Goal: Task Accomplishment & Management: Manage account settings

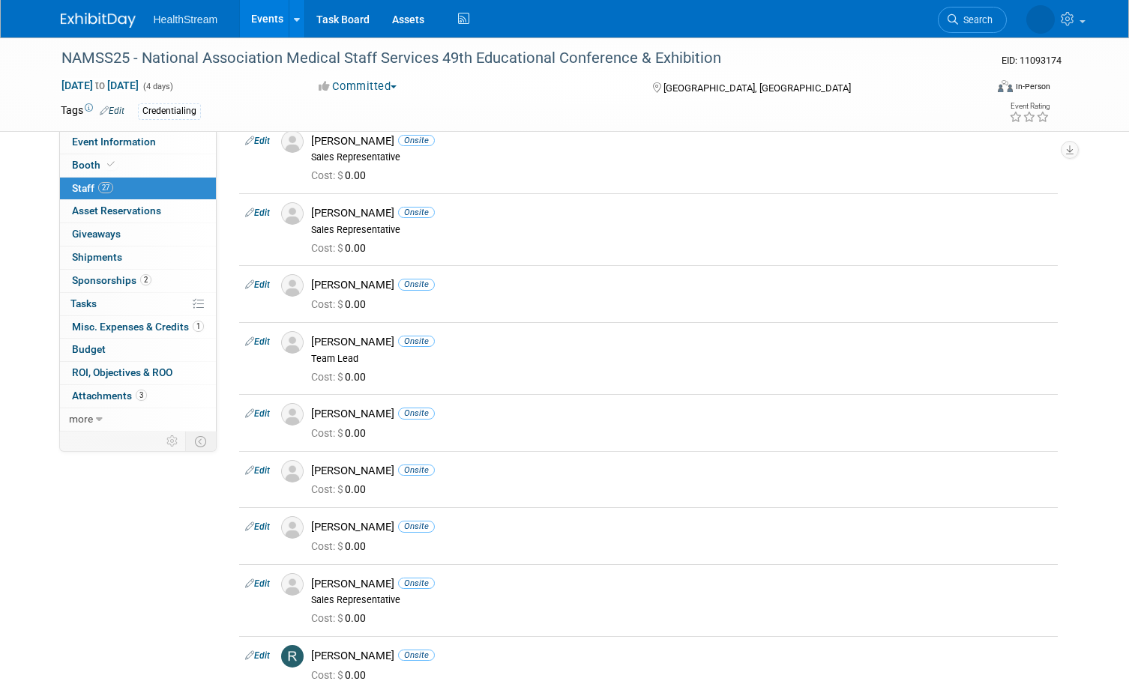
click at [269, 14] on link "Events" at bounding box center [267, 18] width 55 height 37
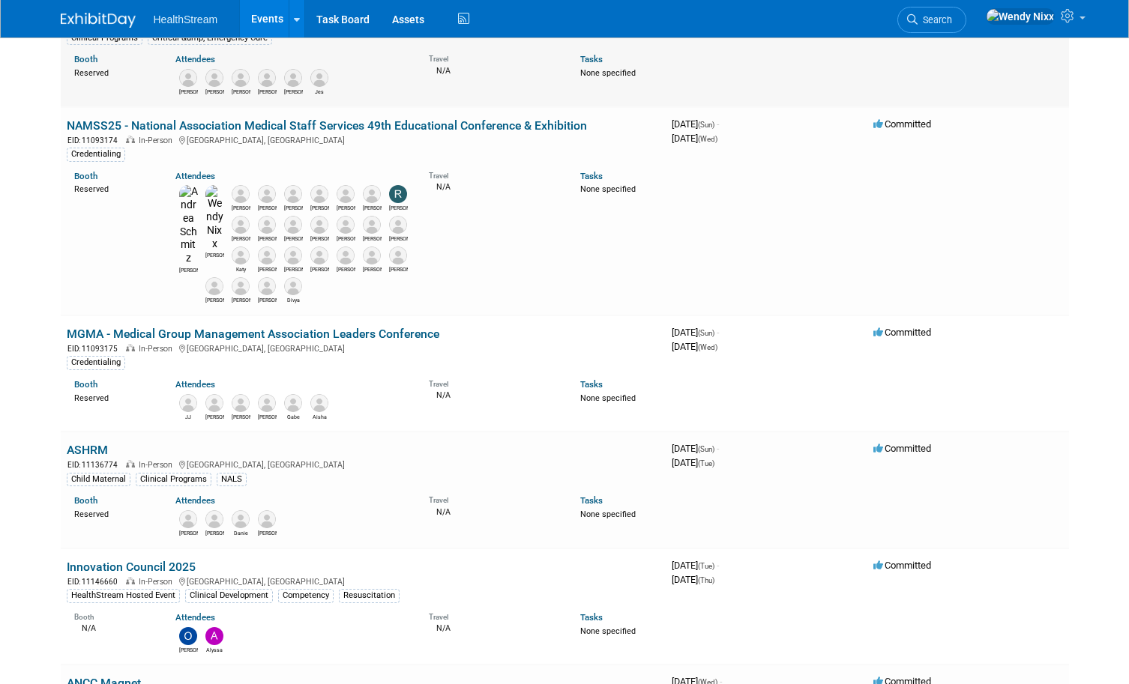
scroll to position [300, 0]
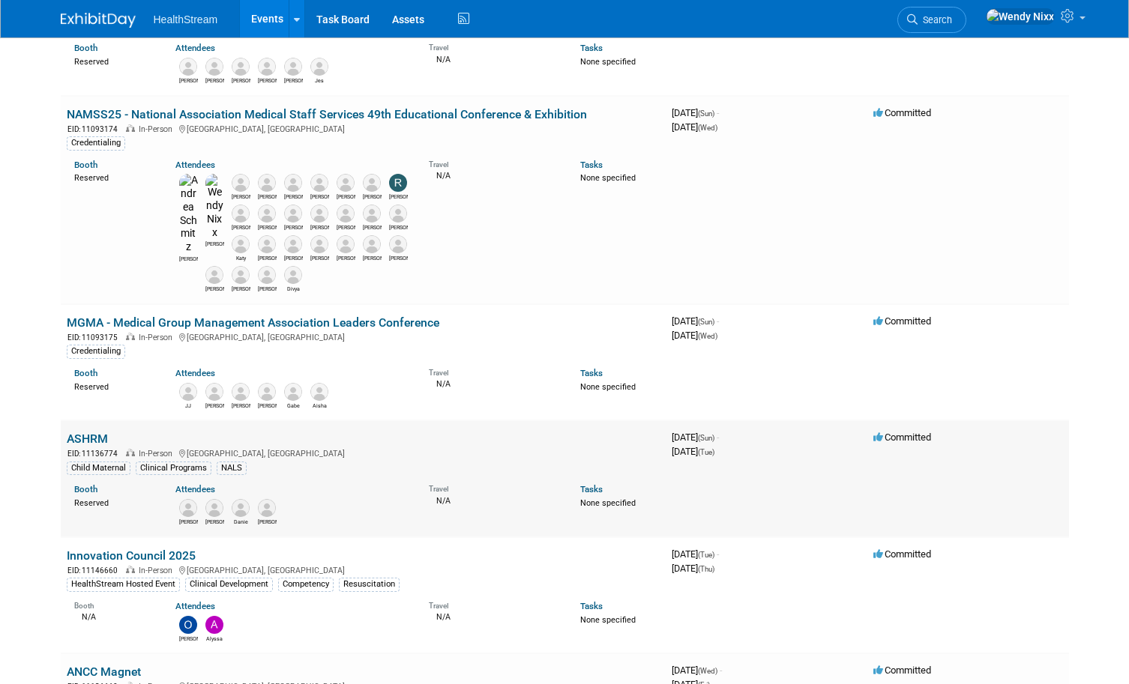
click at [183, 447] on div "EID: 11136774 In-Person [GEOGRAPHIC_DATA], [GEOGRAPHIC_DATA]" at bounding box center [363, 453] width 593 height 13
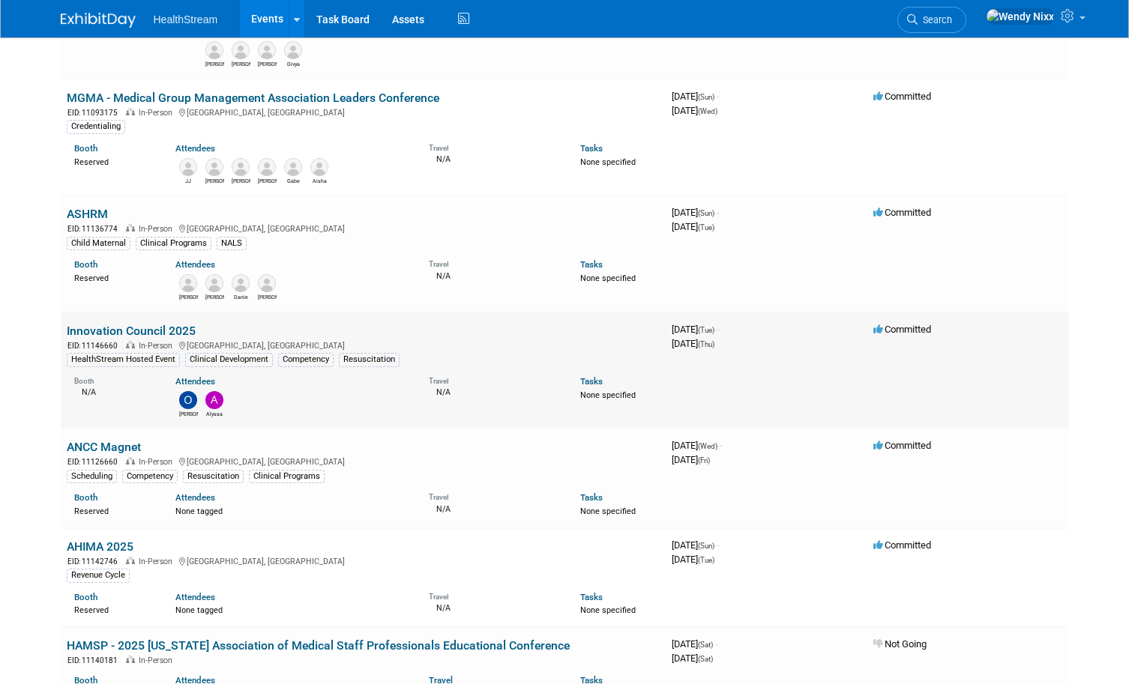
scroll to position [600, 0]
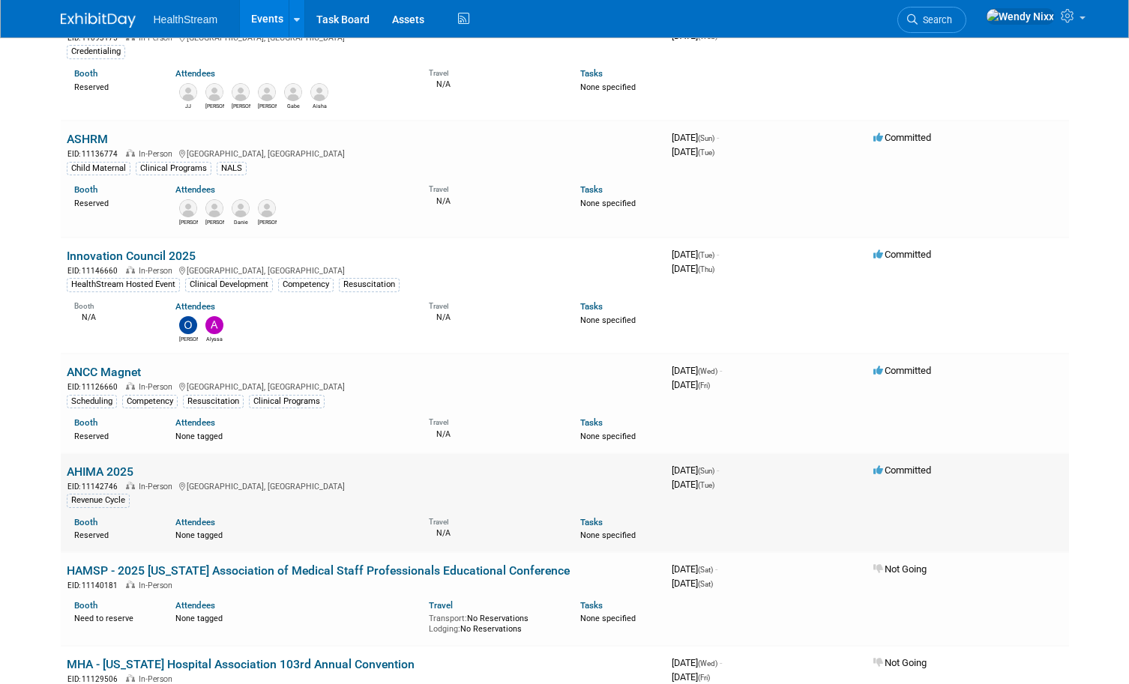
click at [114, 465] on link "AHIMA 2025" at bounding box center [100, 472] width 67 height 14
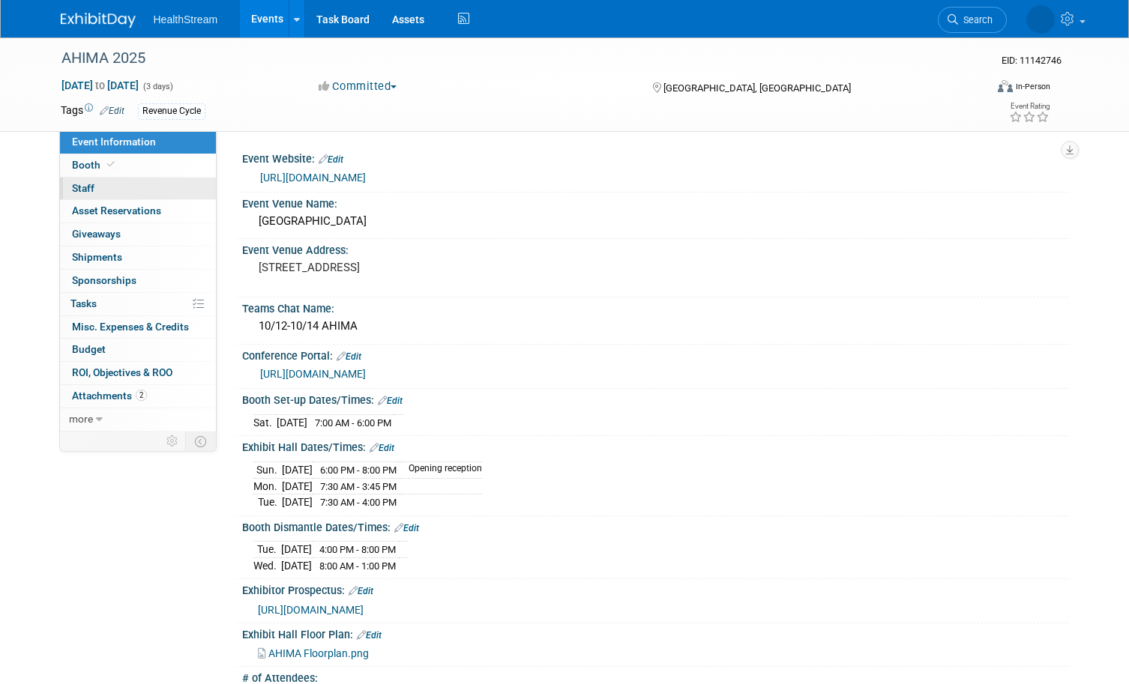
click at [85, 187] on span "Staff 0" at bounding box center [83, 188] width 22 height 12
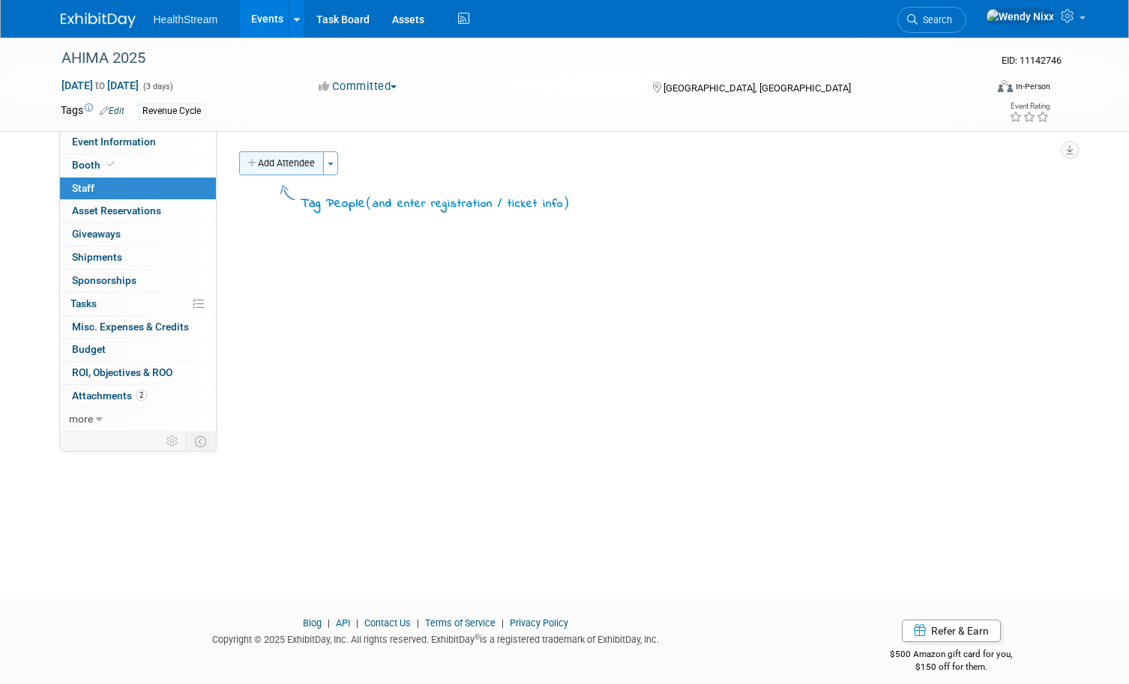
click at [312, 167] on button "Add Attendee" at bounding box center [281, 163] width 85 height 24
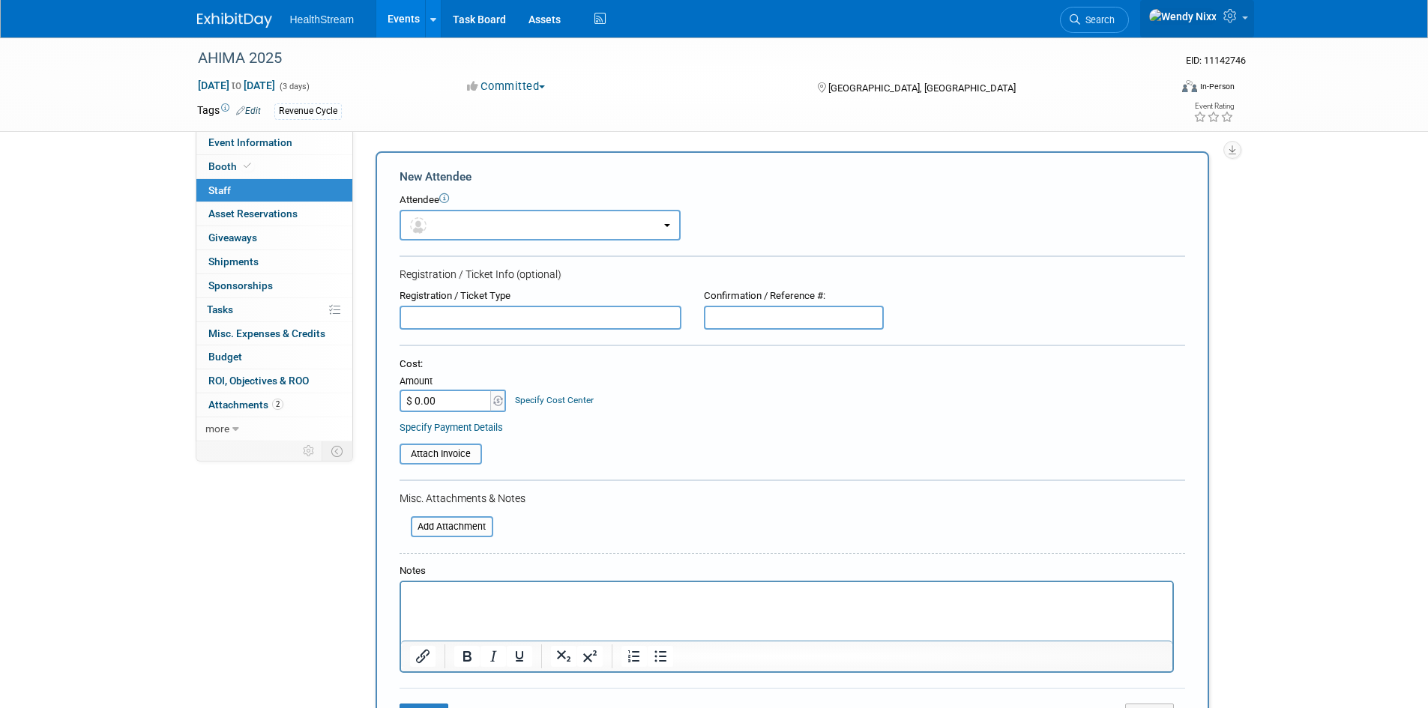
click at [1128, 19] on icon at bounding box center [1231, 15] width 17 height 13
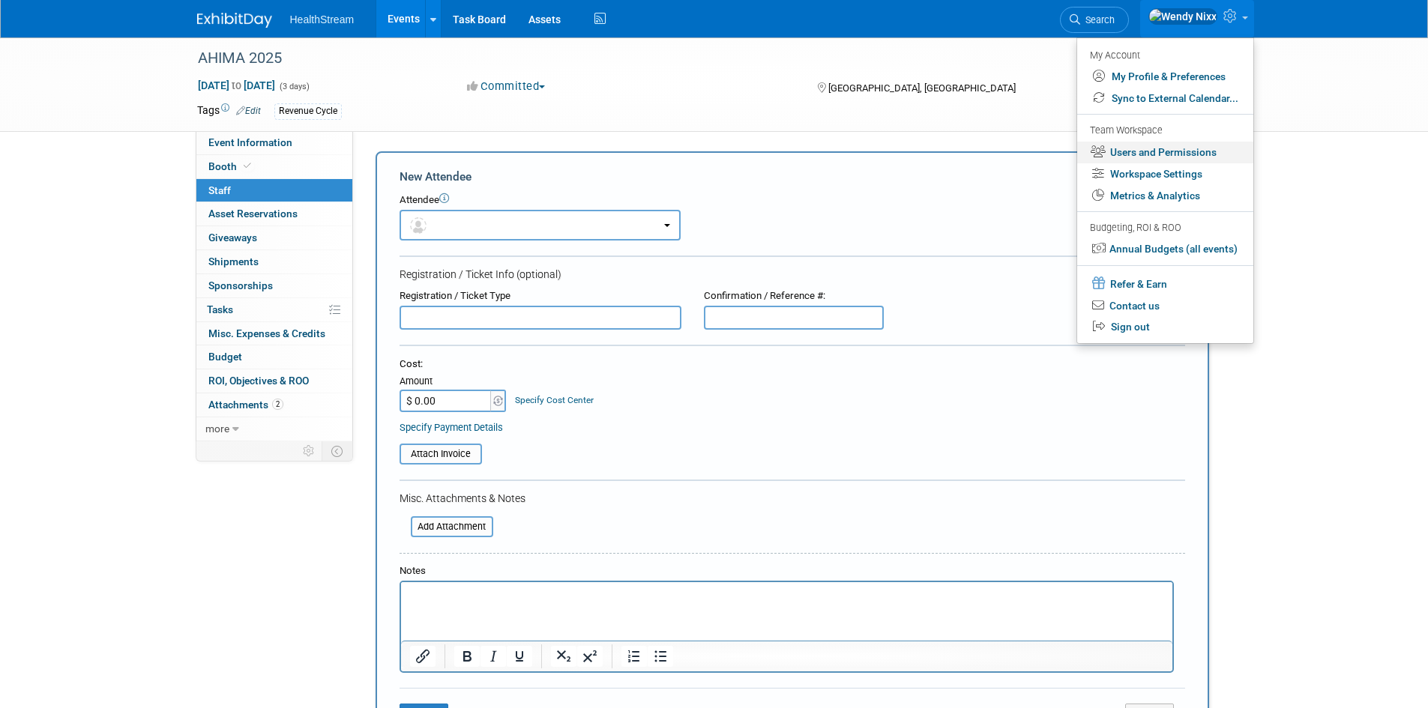
click at [1128, 152] on link "Users and Permissions" at bounding box center [1165, 153] width 176 height 22
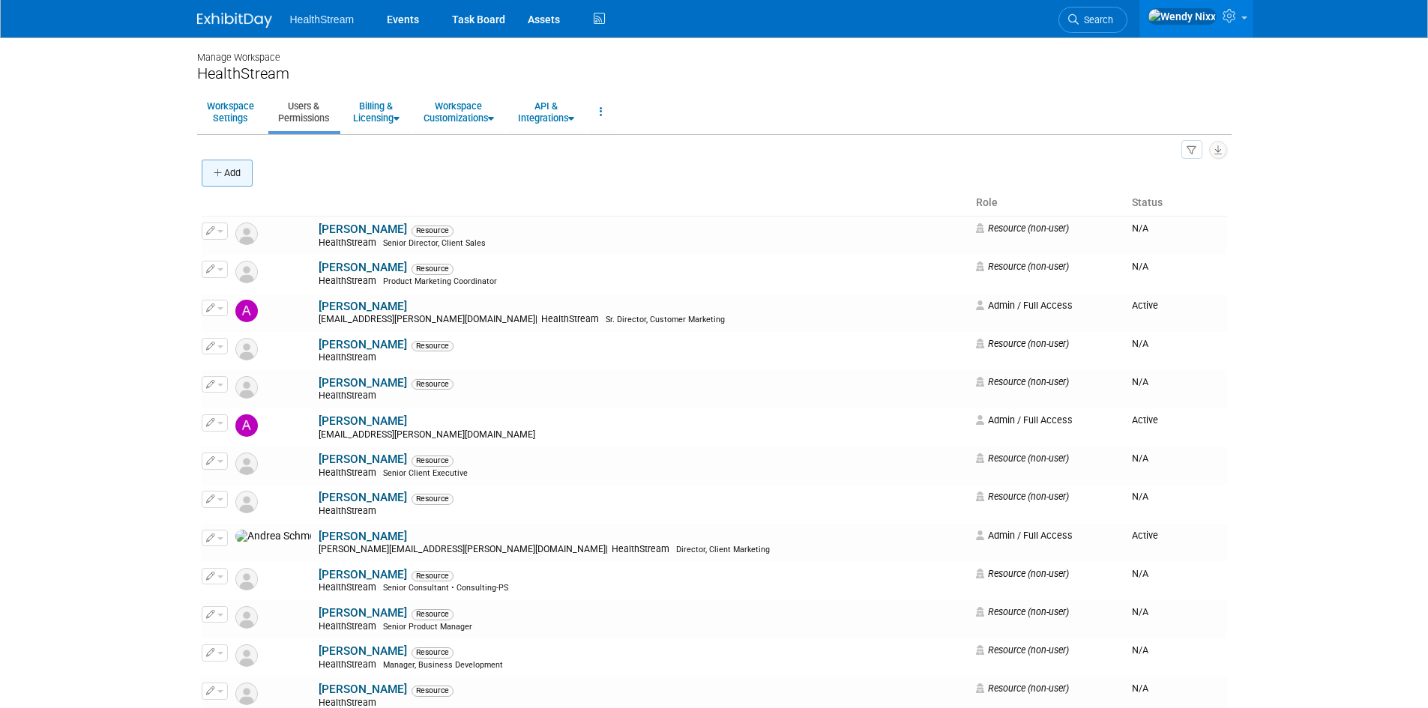
click at [230, 177] on button "Add" at bounding box center [227, 173] width 51 height 27
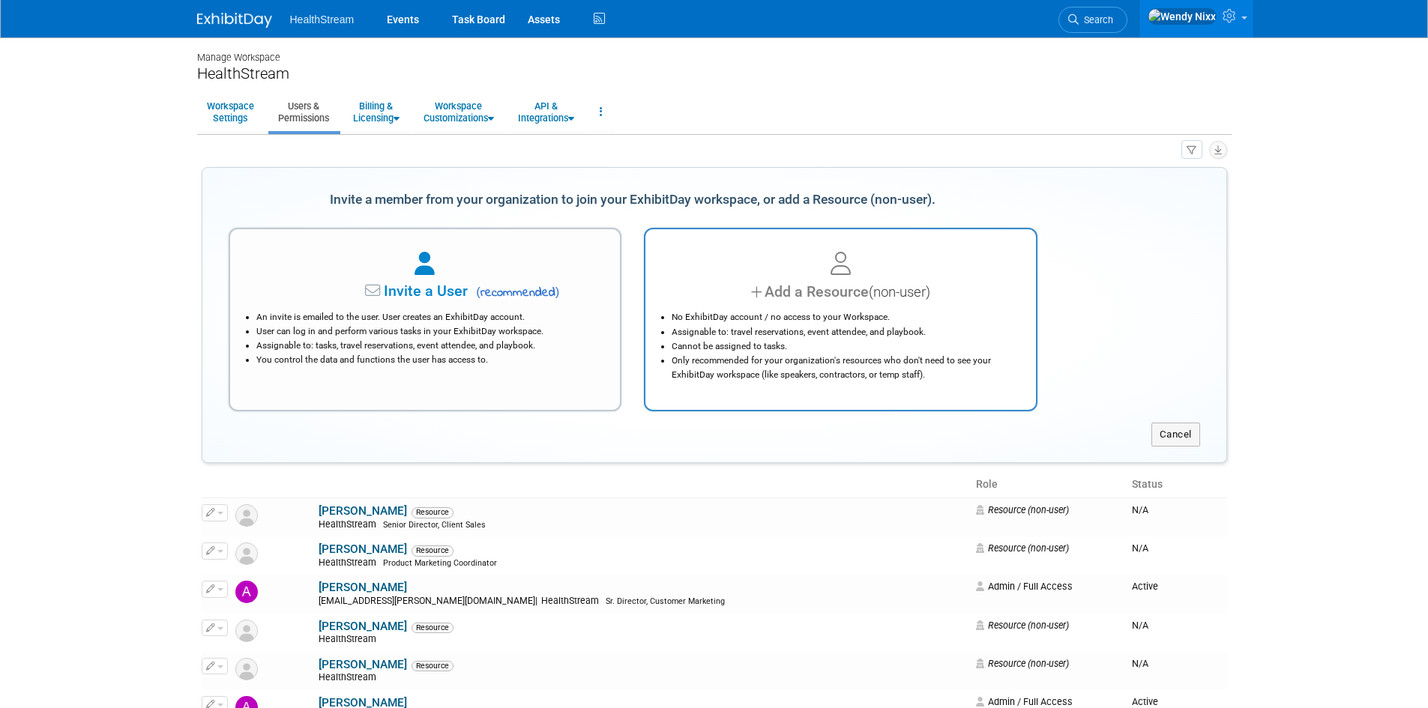
click at [873, 307] on div "No ExhibitDay account / no access to your Workspace. Assignable to: travel rese…" at bounding box center [840, 342] width 353 height 79
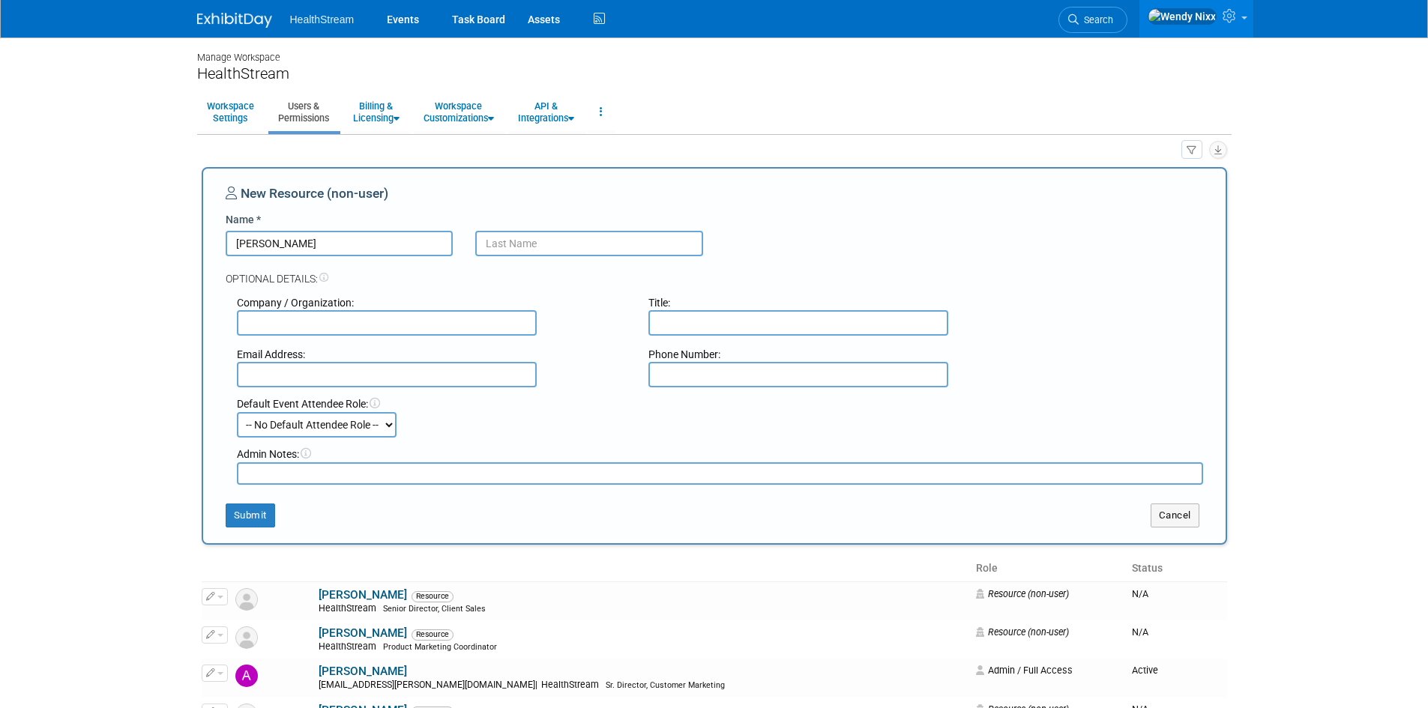
type input "Ryan"
type input "Quesnel"
click at [503, 317] on input "text" at bounding box center [387, 322] width 300 height 25
type input "HealthStream"
click at [394, 424] on select "-- No Default Attendee Role -- Demonstrator Host Planner Presenter Sales Repres…" at bounding box center [317, 424] width 160 height 25
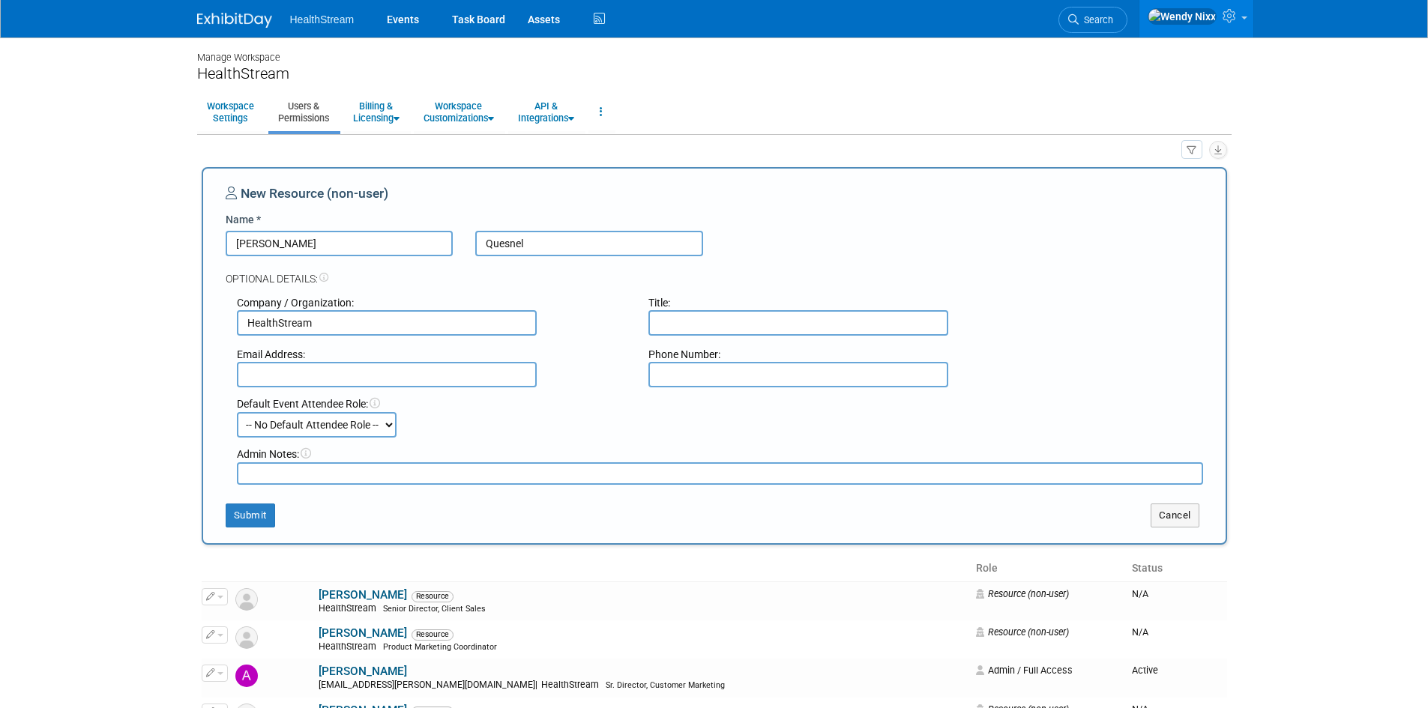
select select "4"
click at [237, 412] on select "-- No Default Attendee Role -- Demonstrator Host Planner Presenter Sales Repres…" at bounding box center [317, 424] width 160 height 25
click at [263, 514] on button "Submit" at bounding box center [250, 516] width 49 height 24
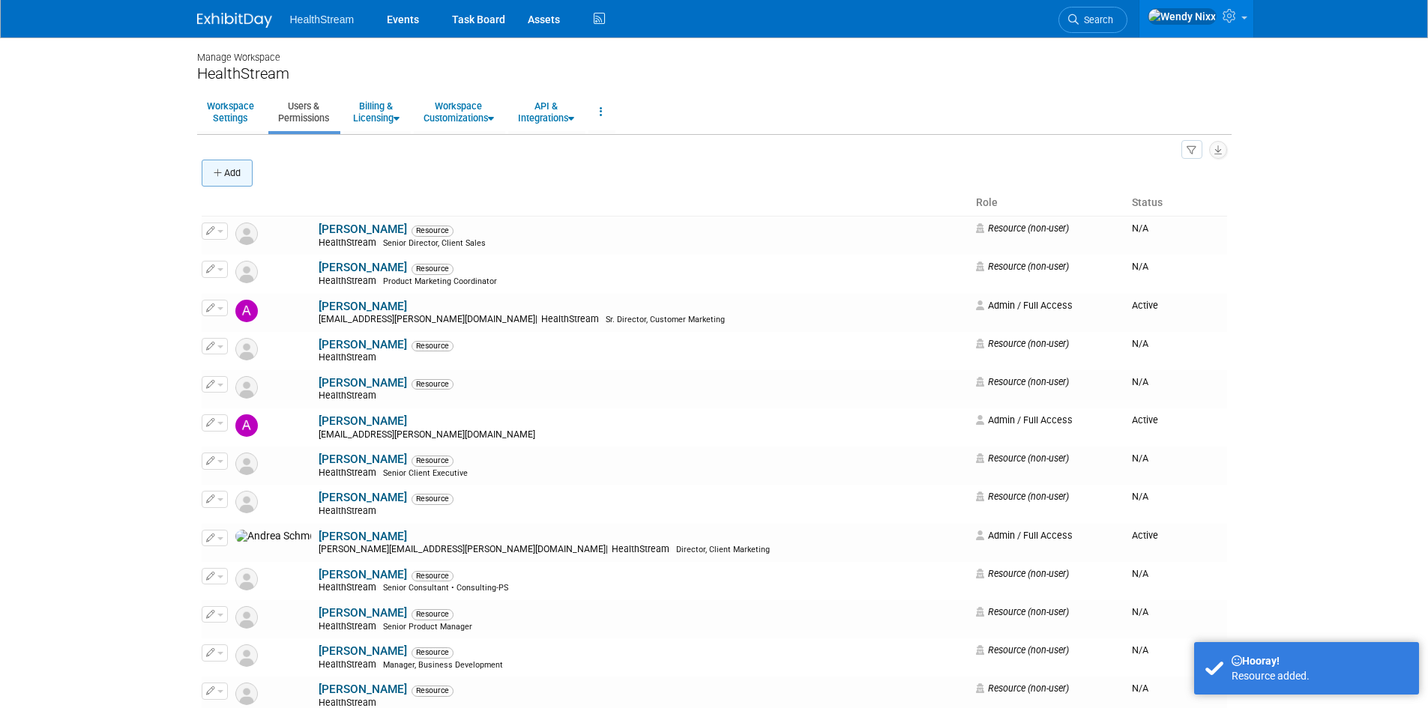
click at [232, 180] on button "Add" at bounding box center [227, 173] width 51 height 27
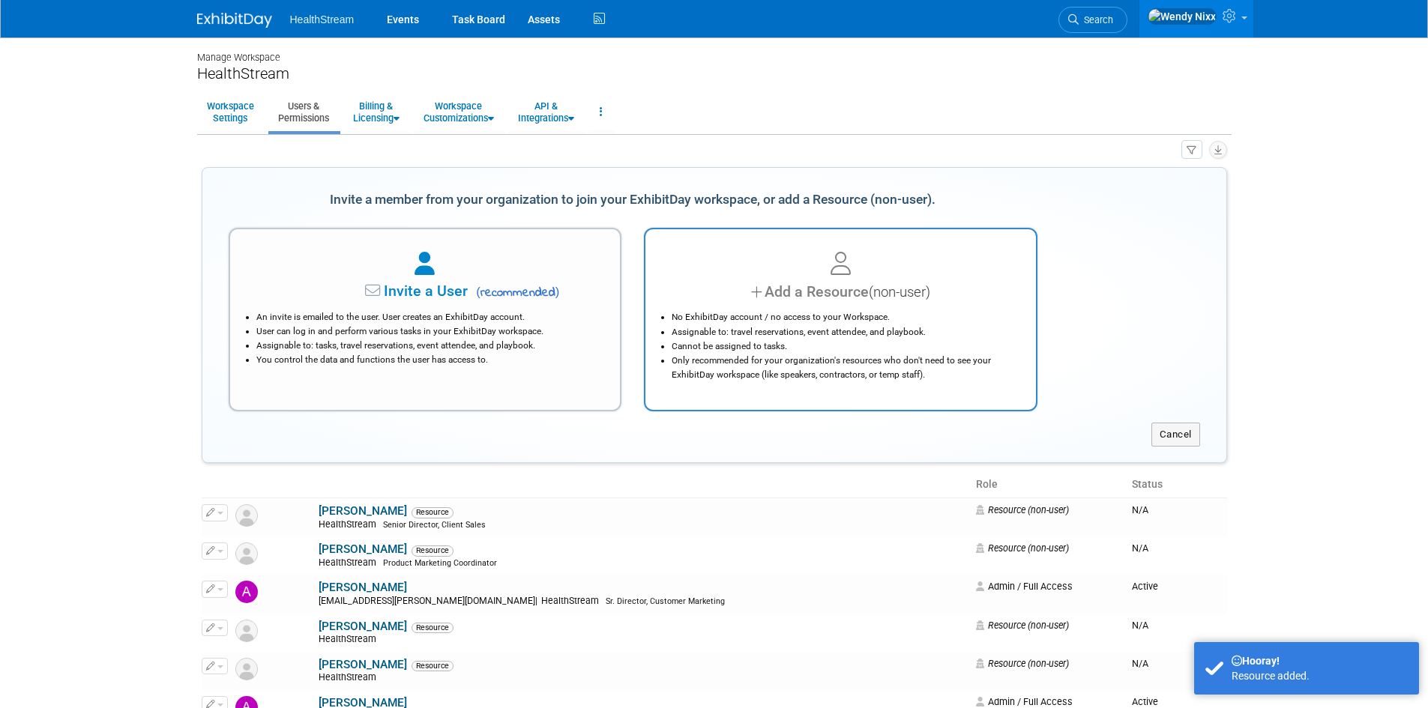
click at [752, 295] on icon at bounding box center [757, 292] width 13 height 22
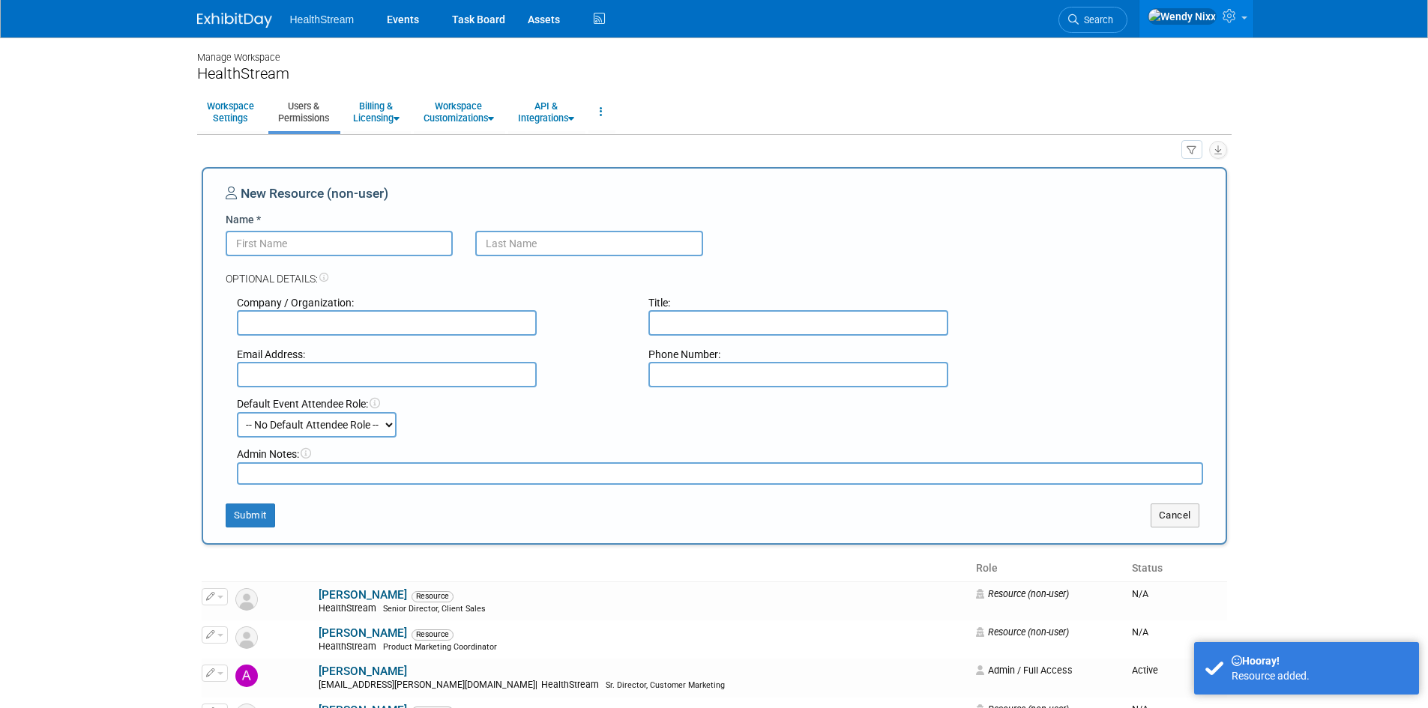
click at [394, 244] on input "Name *" at bounding box center [340, 243] width 228 height 25
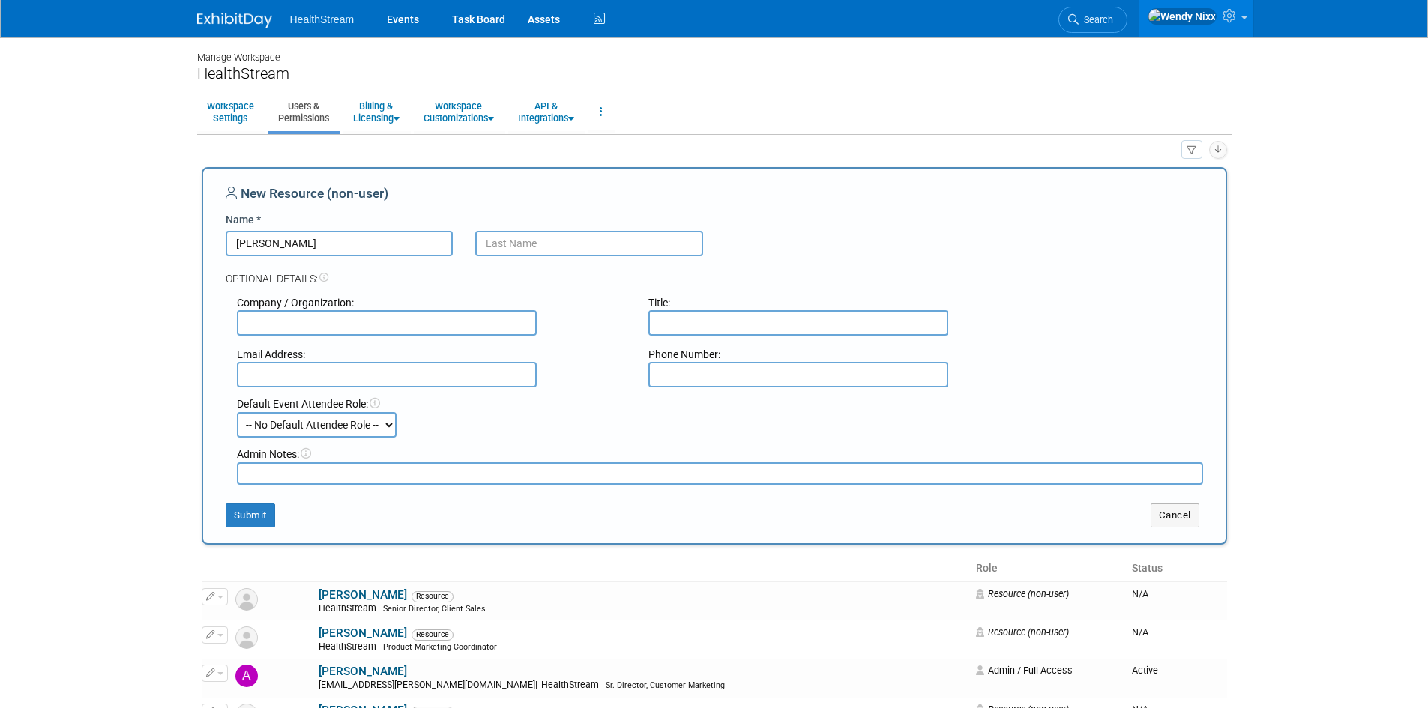
type input "Sam"
type input "[PERSON_NAME]"
click at [361, 325] on input "text" at bounding box center [387, 322] width 300 height 25
type input "HealthStream"
click at [322, 470] on textarea at bounding box center [720, 474] width 966 height 22
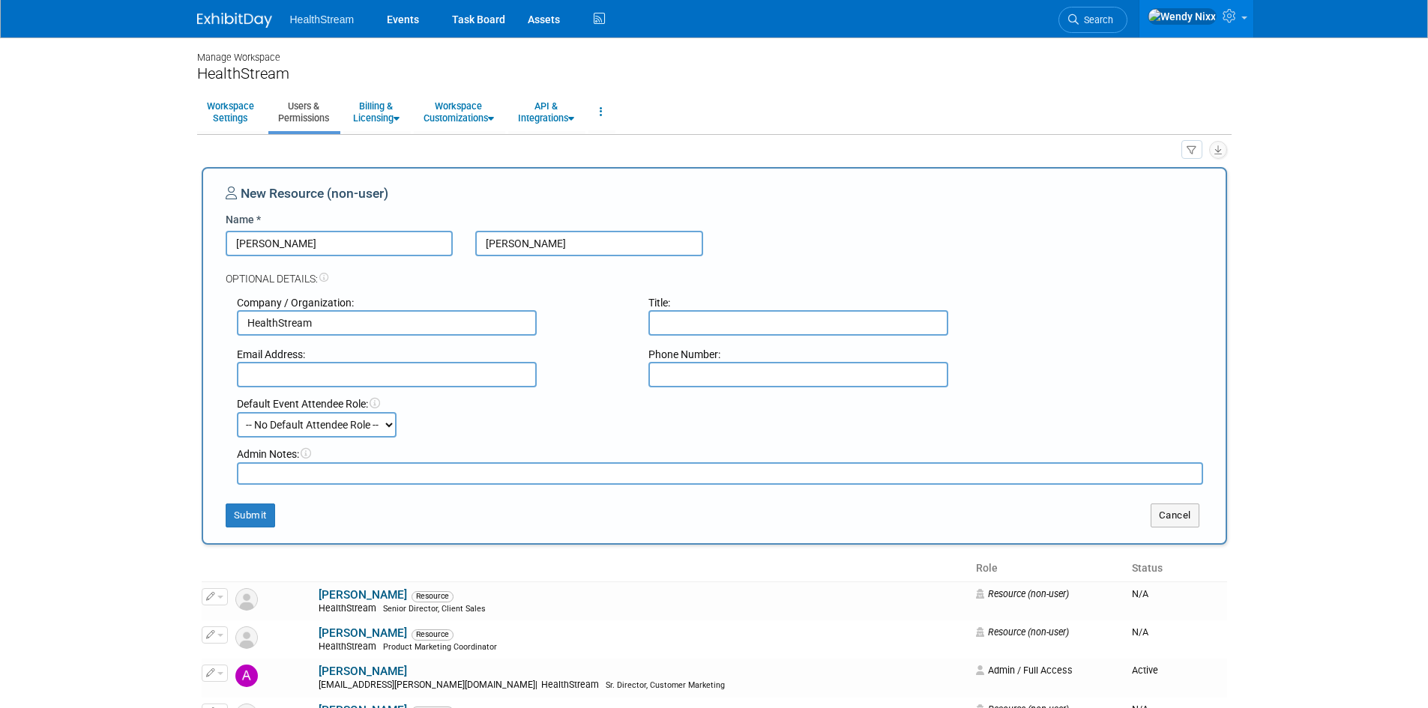
click at [322, 470] on textarea at bounding box center [720, 474] width 966 height 22
click at [349, 421] on select "-- No Default Attendee Role -- Demonstrator Host Planner Presenter Sales Repres…" at bounding box center [317, 424] width 160 height 25
select select "4"
click at [237, 412] on select "-- No Default Attendee Role -- Demonstrator Host Planner Presenter Sales Repres…" at bounding box center [317, 424] width 160 height 25
click at [243, 516] on button "Submit" at bounding box center [250, 516] width 49 height 24
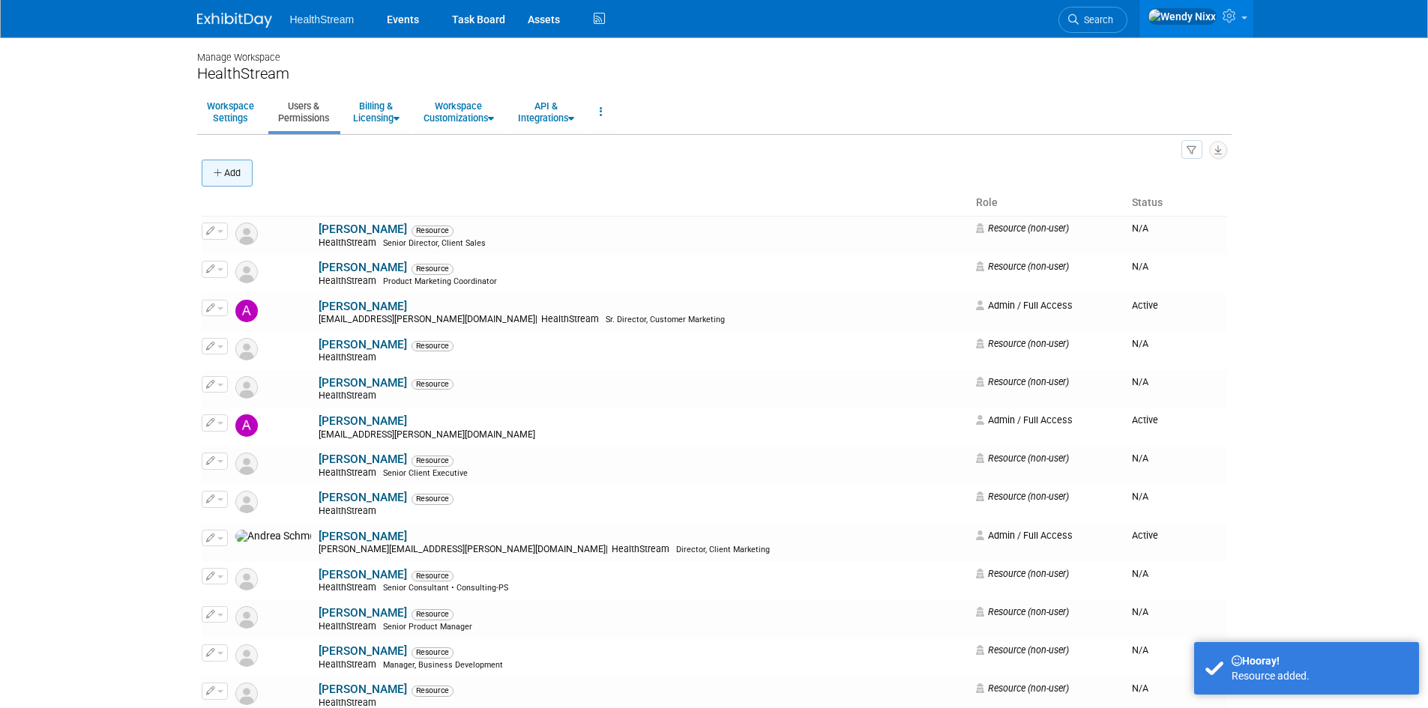
click at [226, 172] on button "Add" at bounding box center [227, 173] width 51 height 27
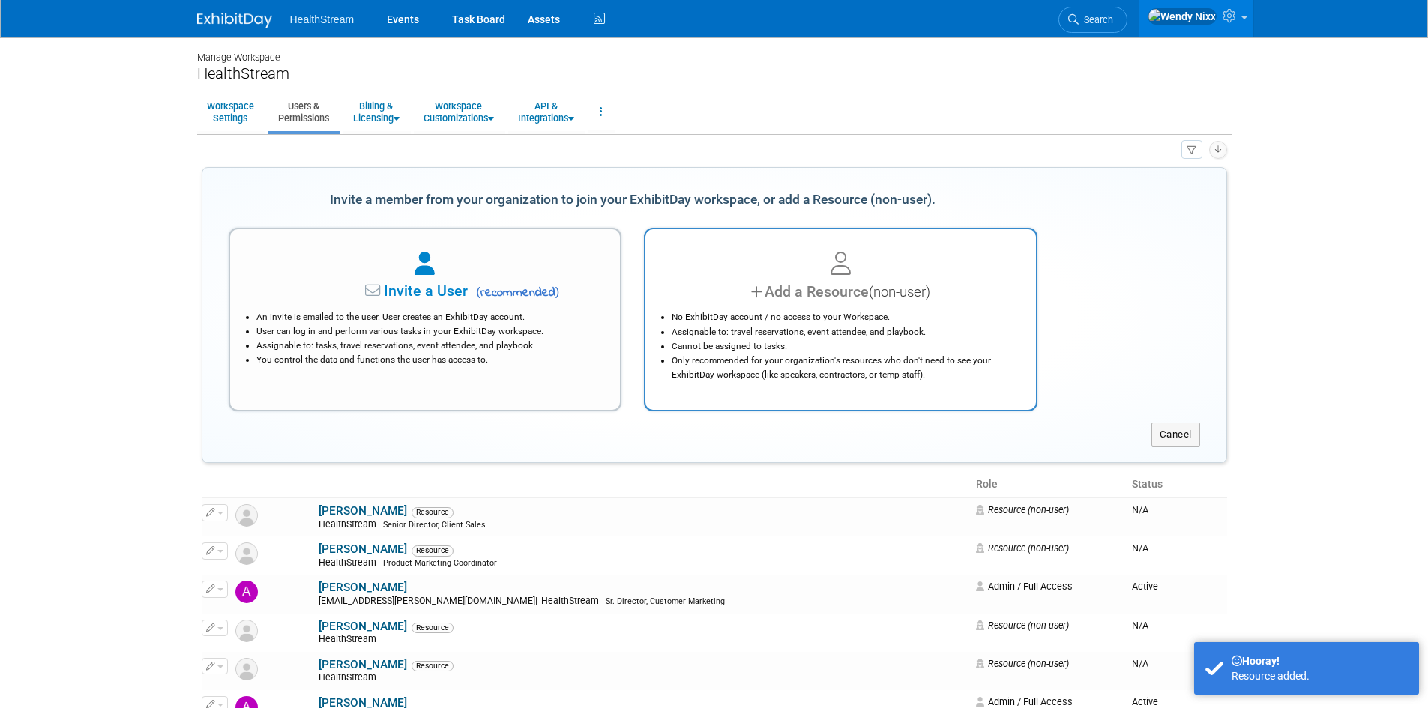
click at [735, 296] on div "Add a Resource (non-user)" at bounding box center [840, 292] width 353 height 22
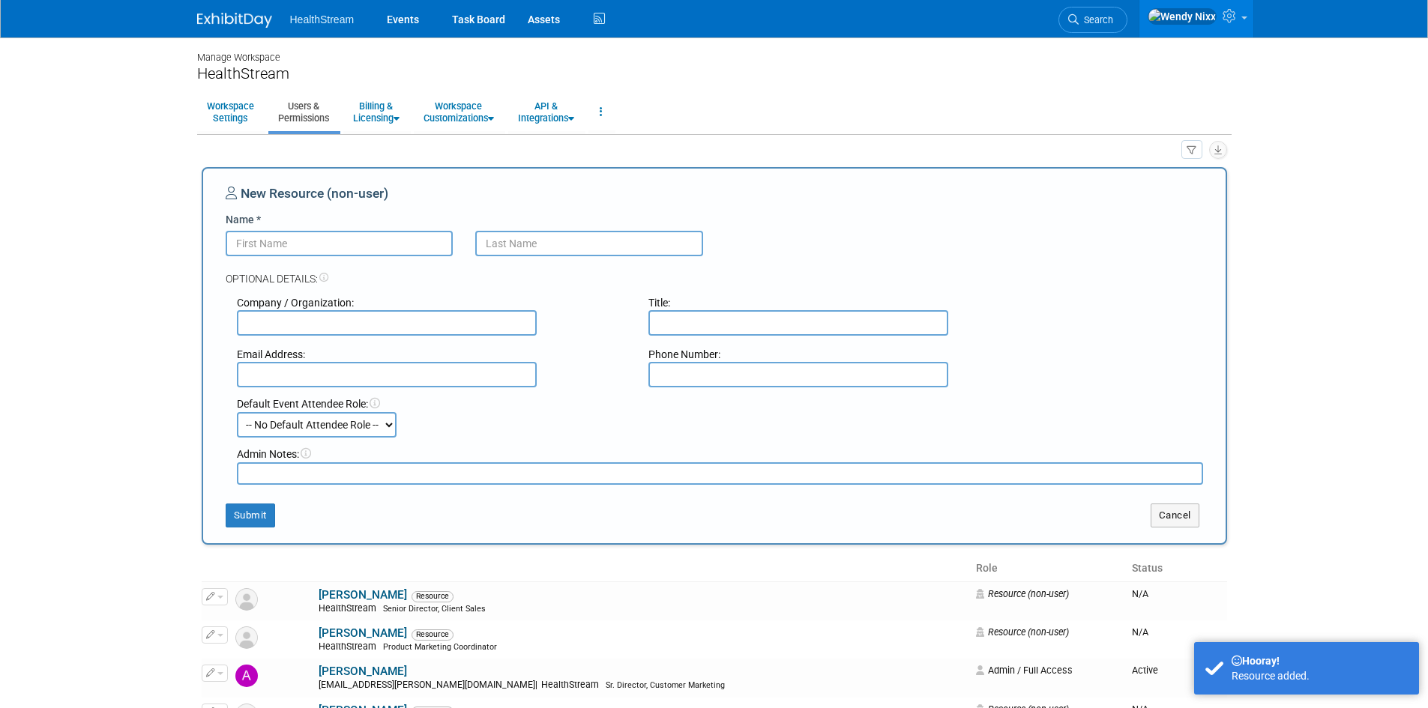
click at [345, 244] on input "Name *" at bounding box center [340, 243] width 228 height 25
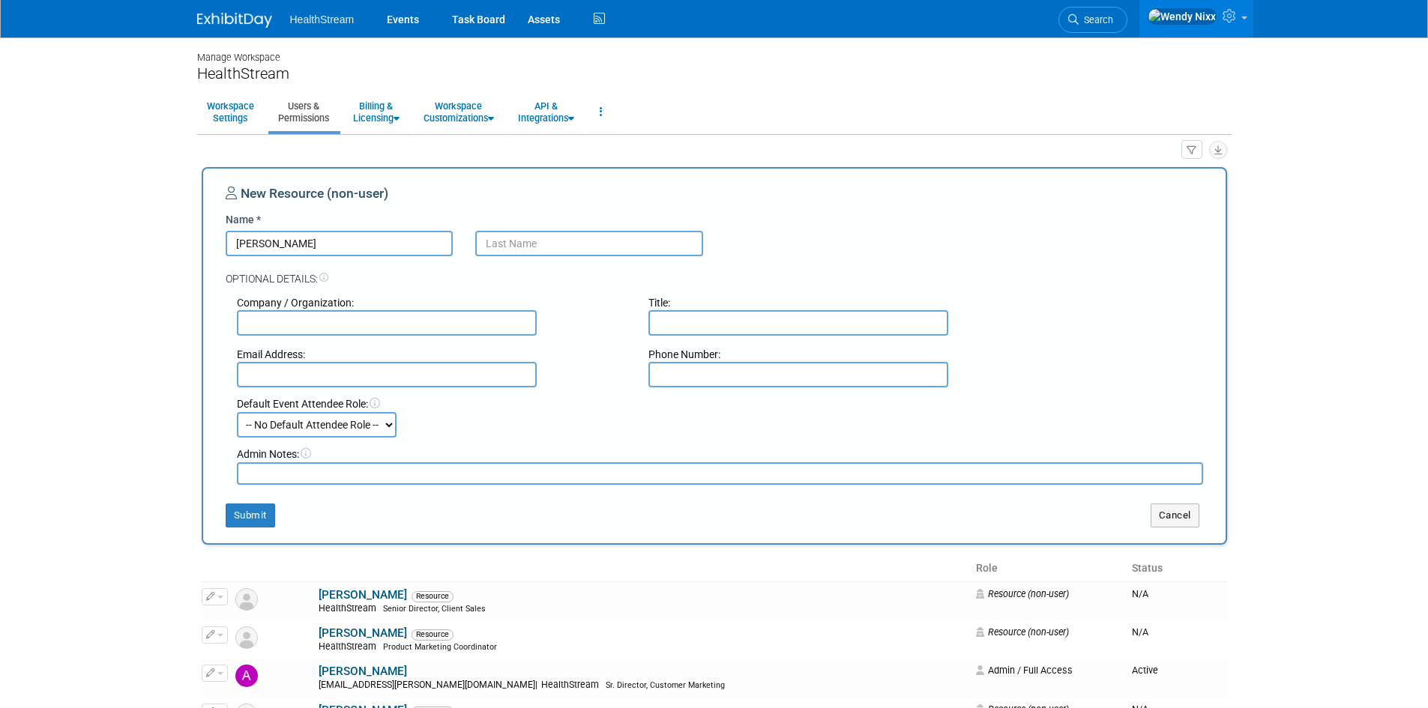
type input "Shelby"
type input "Stafford"
click at [310, 325] on input "text" at bounding box center [387, 322] width 300 height 25
type input "HealthStream"
click at [346, 471] on textarea at bounding box center [720, 474] width 966 height 22
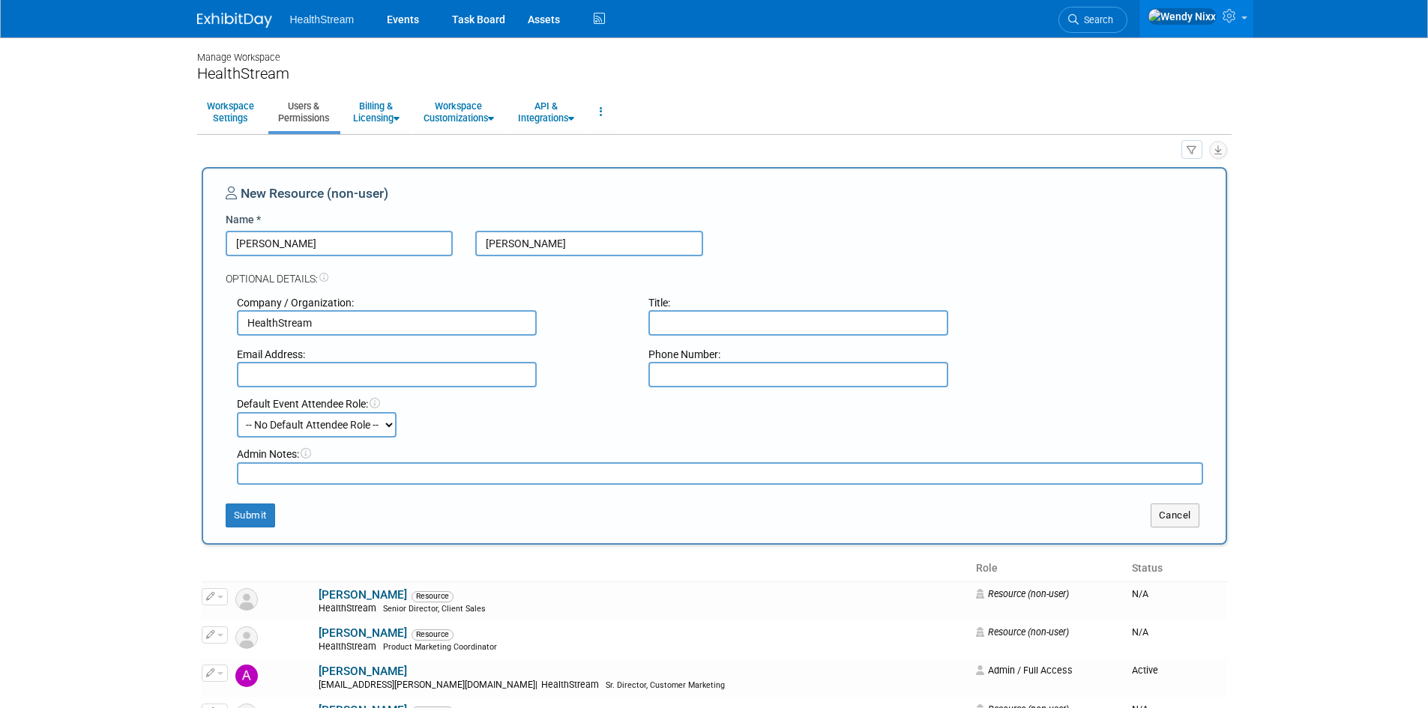
click at [342, 480] on textarea at bounding box center [720, 474] width 966 height 22
click at [373, 429] on select "-- No Default Attendee Role -- Demonstrator Host Planner Presenter Sales Repres…" at bounding box center [317, 424] width 160 height 25
select select "4"
click at [237, 412] on select "-- No Default Attendee Role -- Demonstrator Host Planner Presenter Sales Repres…" at bounding box center [317, 424] width 160 height 25
click at [251, 515] on button "Submit" at bounding box center [250, 516] width 49 height 24
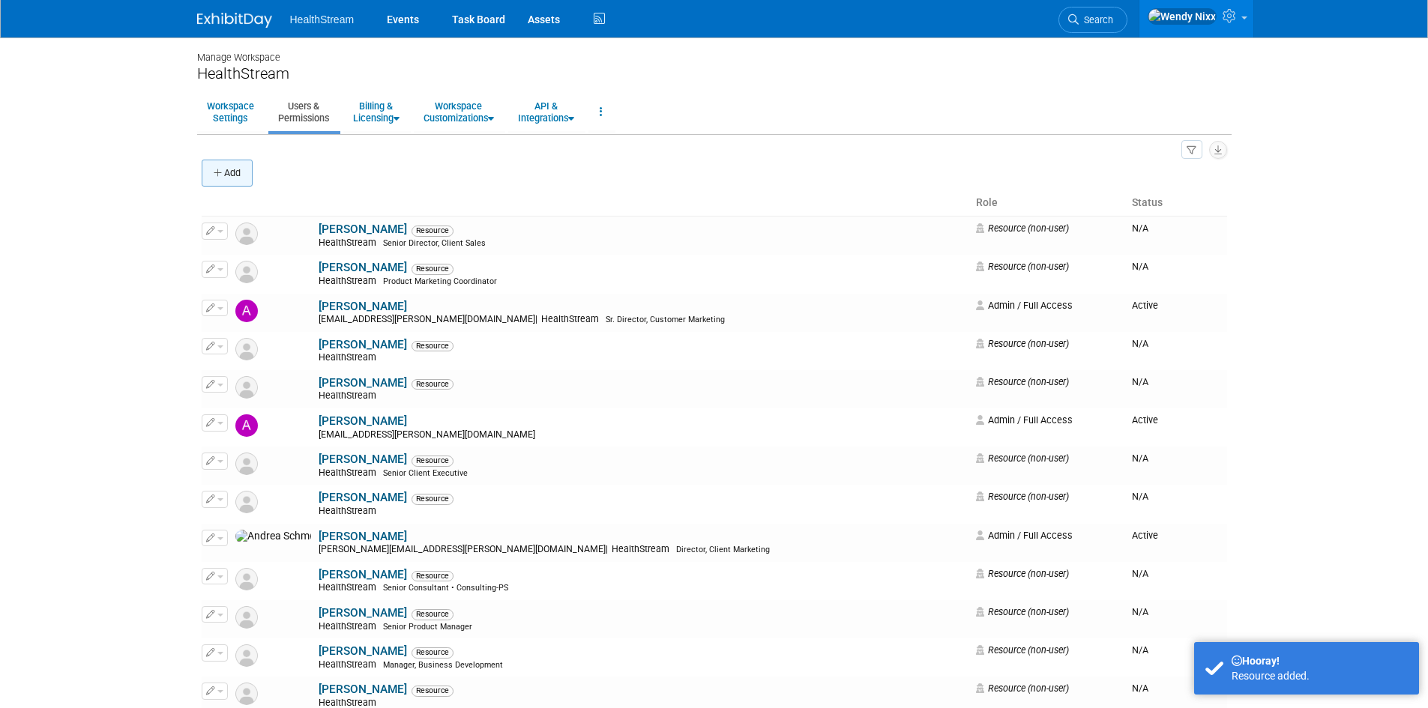
click at [229, 170] on button "Add" at bounding box center [227, 173] width 51 height 27
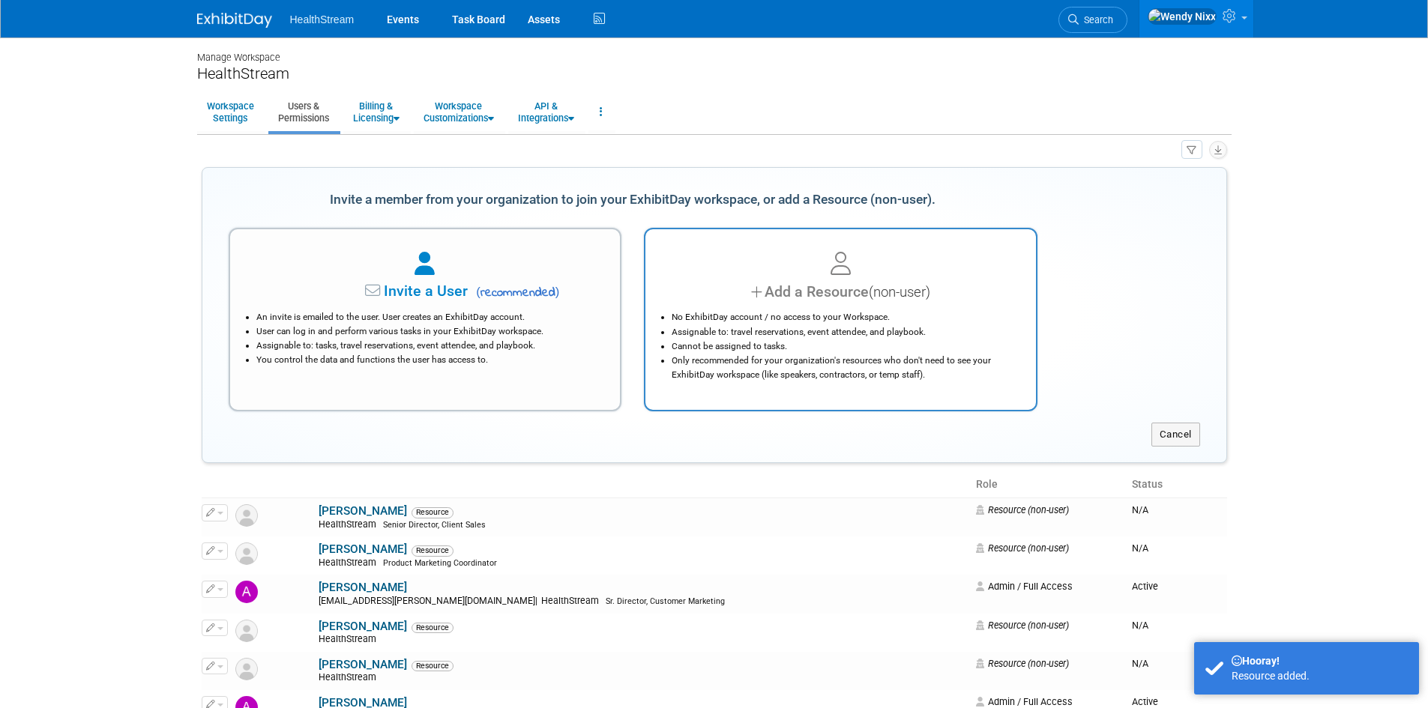
click at [815, 283] on div "Add a Resource (non-user)" at bounding box center [840, 292] width 353 height 22
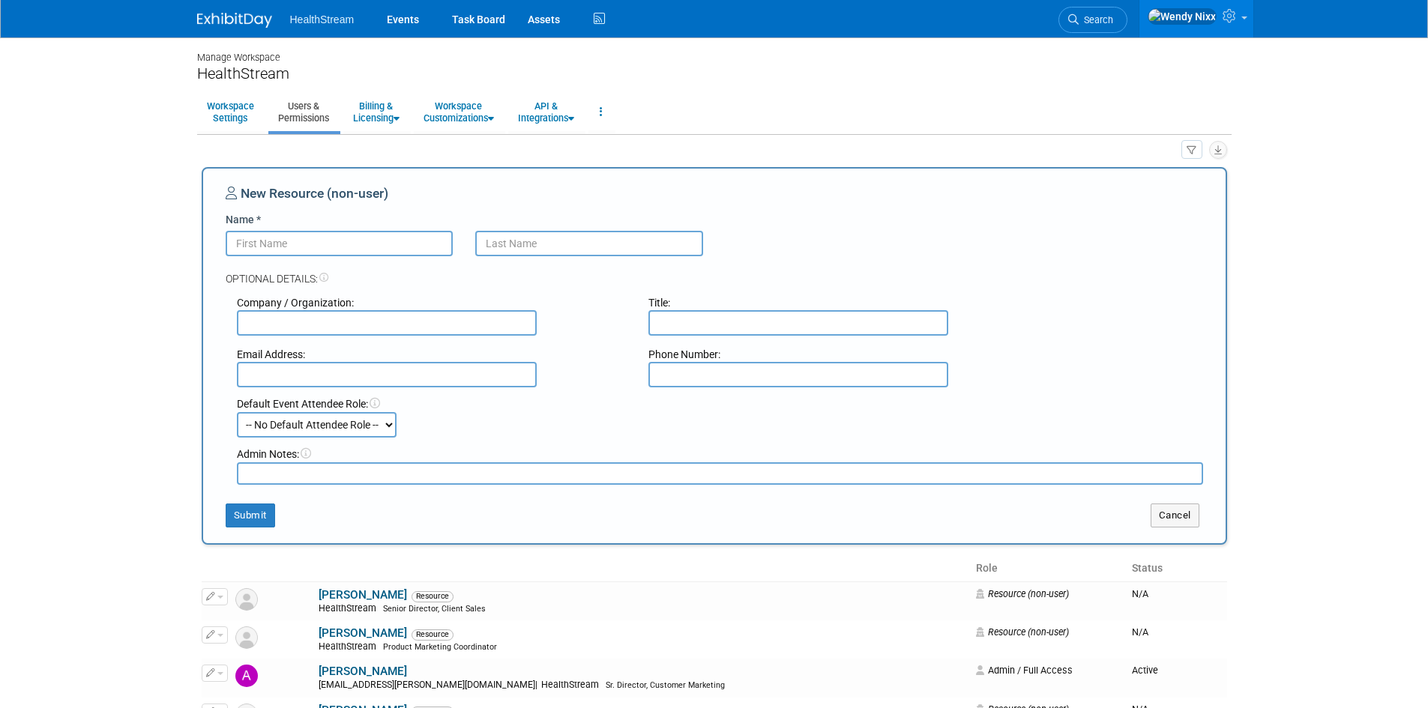
click at [398, 247] on input "Name *" at bounding box center [340, 243] width 228 height 25
type input "Mada"
click at [486, 246] on input "text" at bounding box center [589, 243] width 228 height 25
type input "Wittekind"
click at [431, 319] on input "text" at bounding box center [387, 322] width 300 height 25
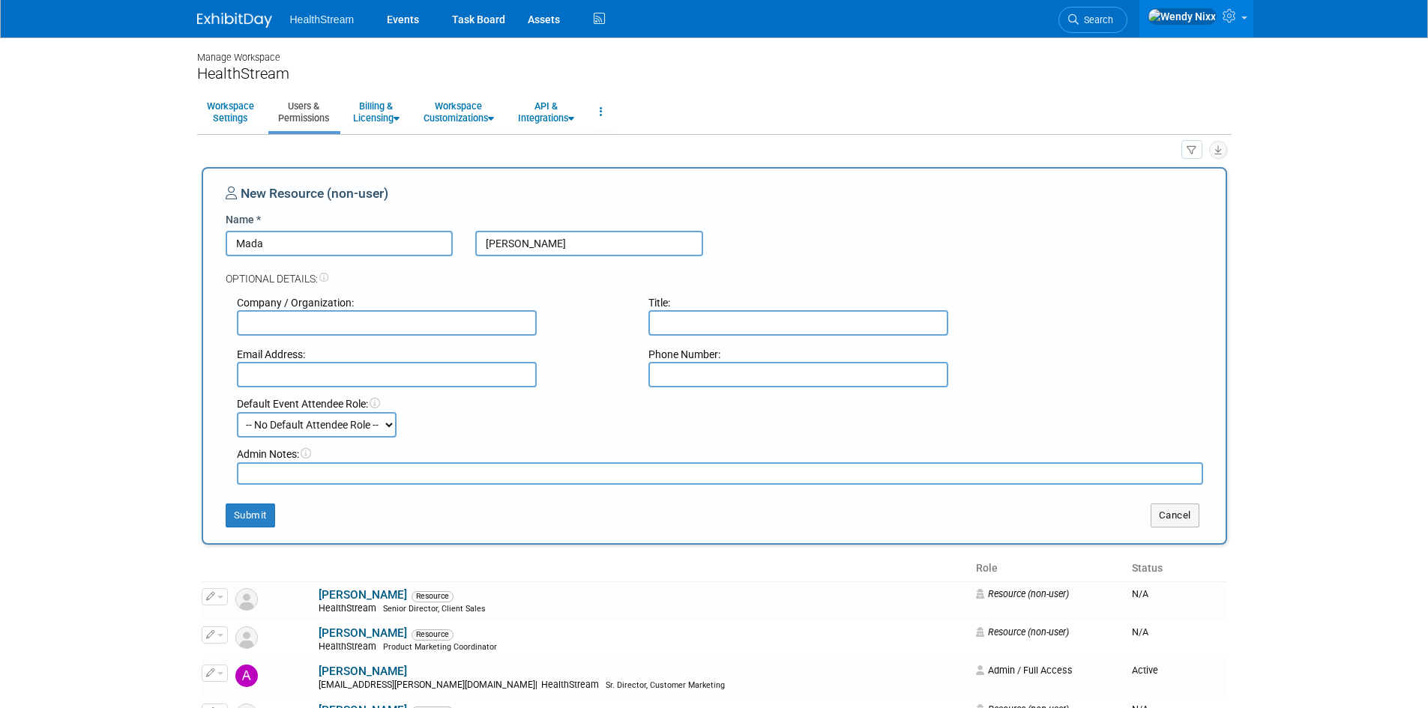
type input "HealthStream"
click at [365, 430] on select "-- No Default Attendee Role -- Demonstrator Host Planner Presenter Sales Repres…" at bounding box center [317, 424] width 160 height 25
select select "4"
click at [237, 412] on select "-- No Default Attendee Role -- Demonstrator Host Planner Presenter Sales Repres…" at bounding box center [317, 424] width 160 height 25
click at [300, 476] on textarea at bounding box center [720, 474] width 966 height 22
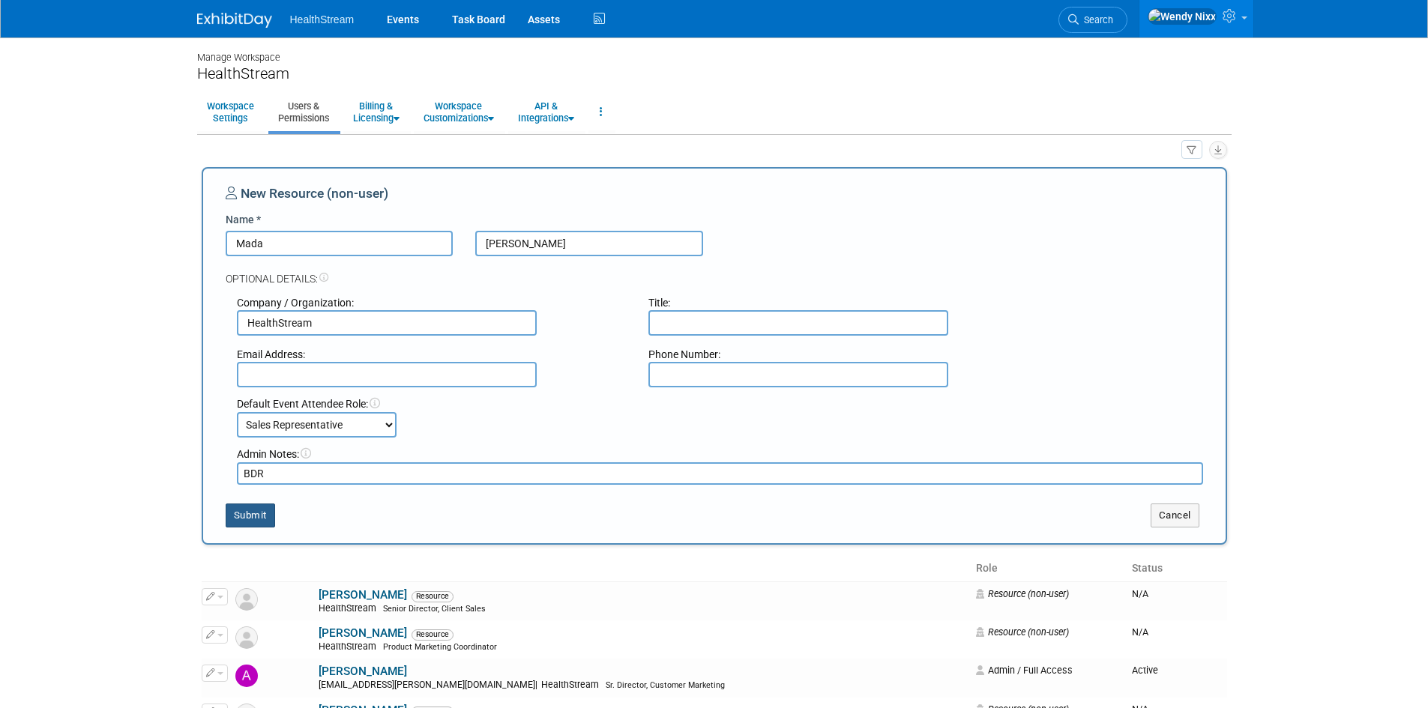
type textarea "BDR"
click at [252, 507] on button "Submit" at bounding box center [250, 516] width 49 height 24
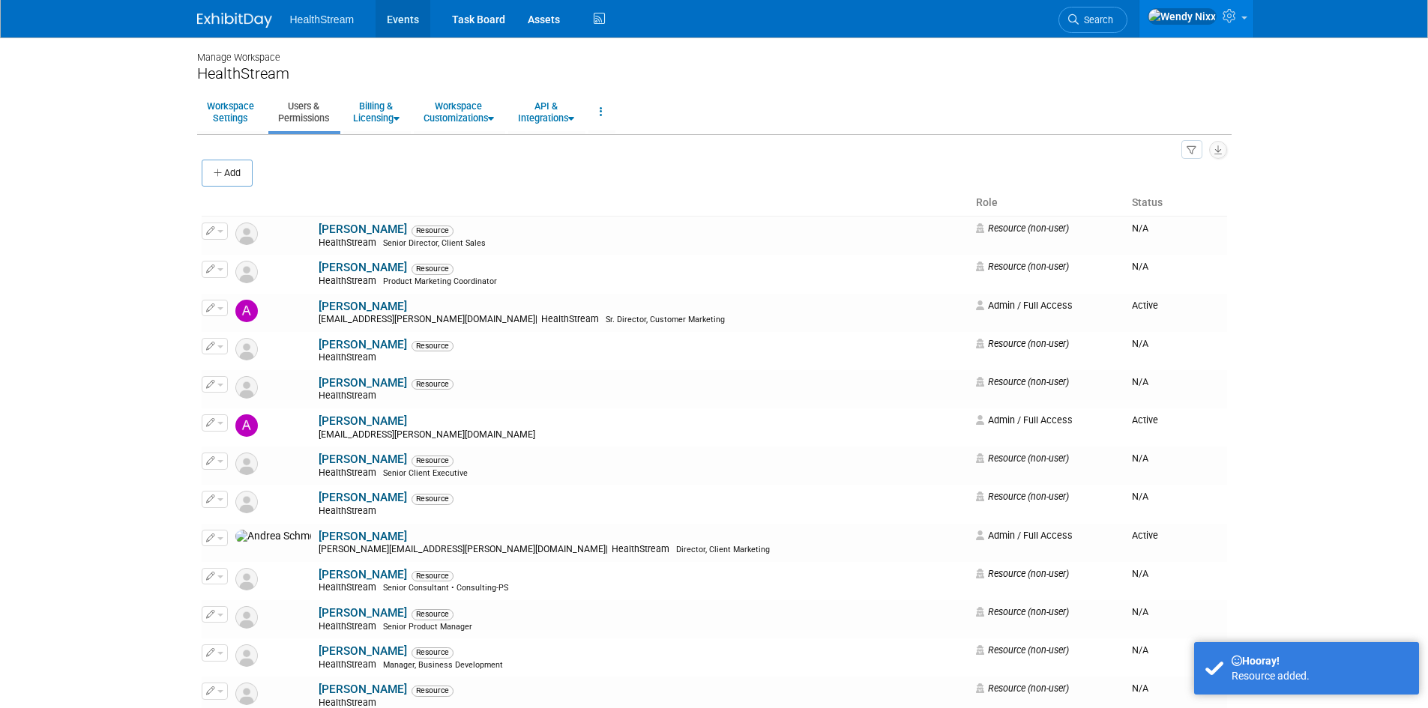
click at [389, 15] on link "Events" at bounding box center [403, 18] width 55 height 37
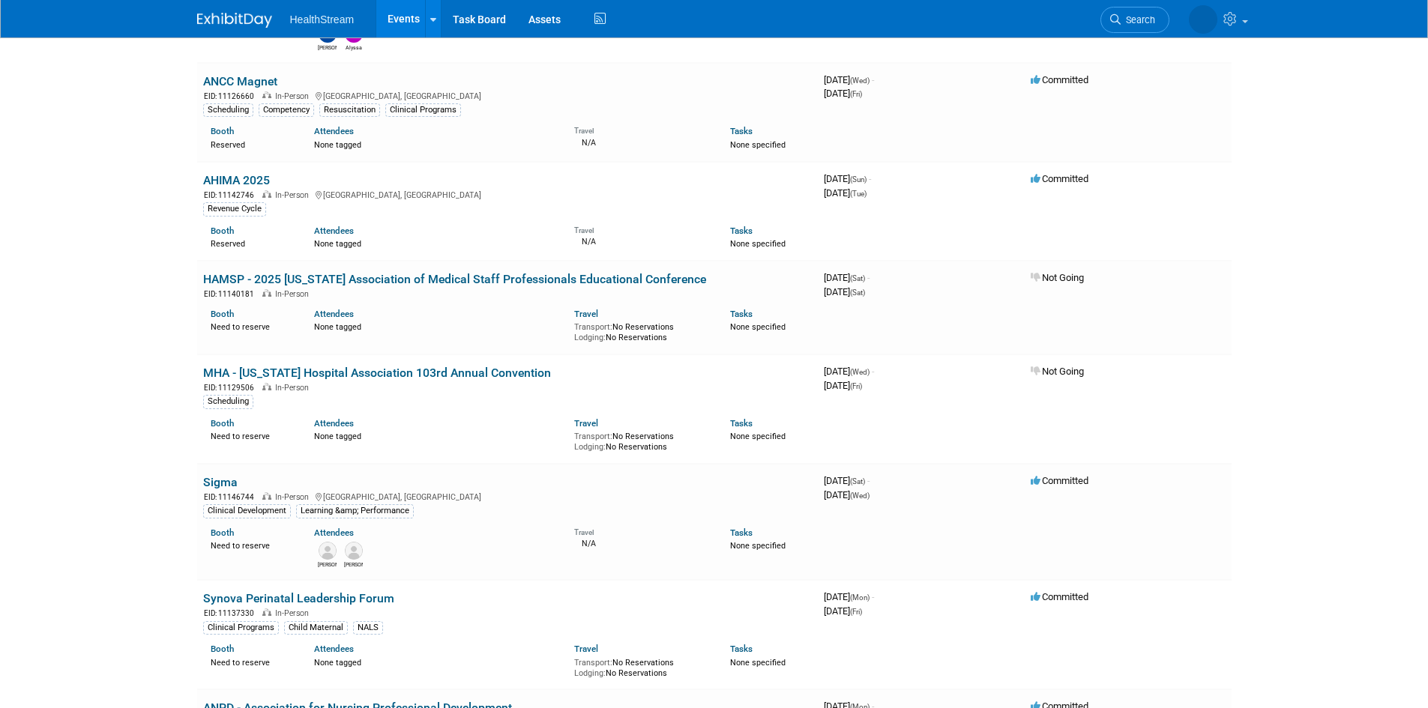
scroll to position [825, 0]
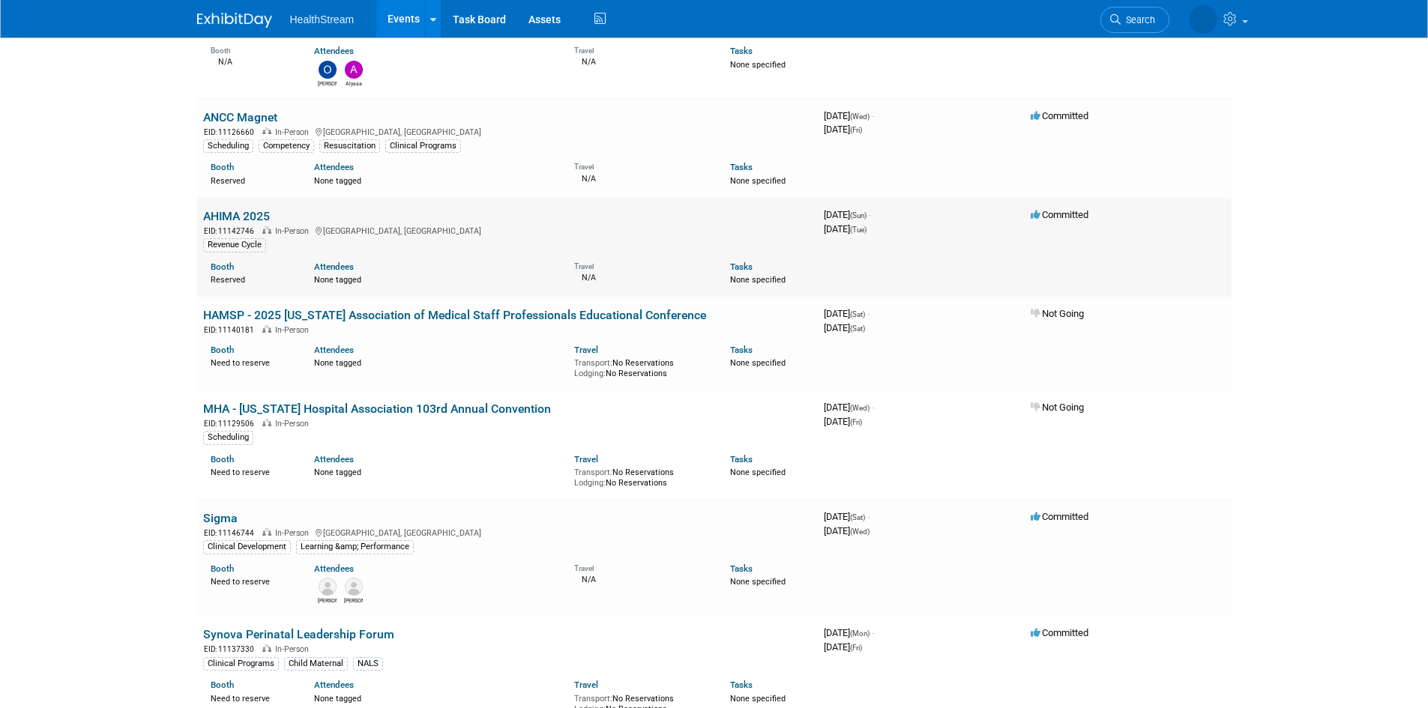
click at [238, 216] on link "AHIMA 2025" at bounding box center [236, 216] width 67 height 14
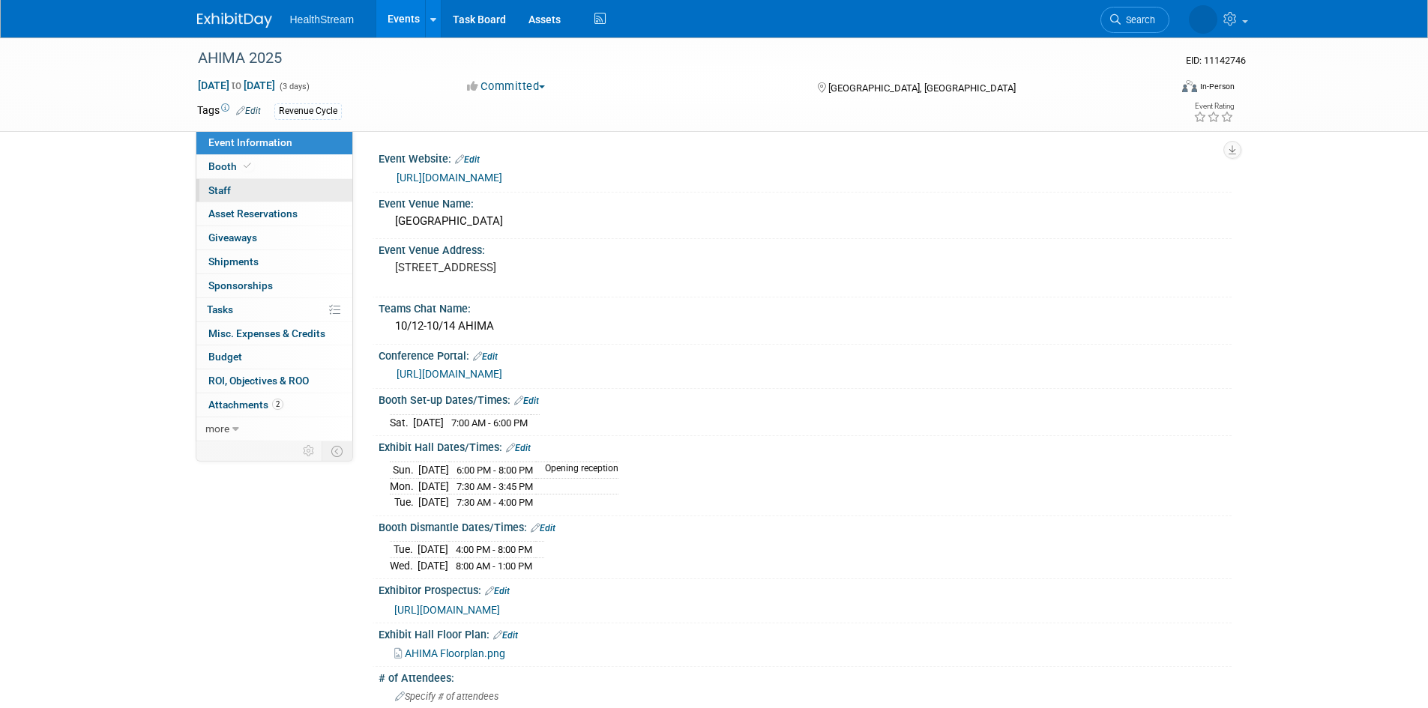
click at [218, 187] on span "Staff 0" at bounding box center [219, 190] width 22 height 12
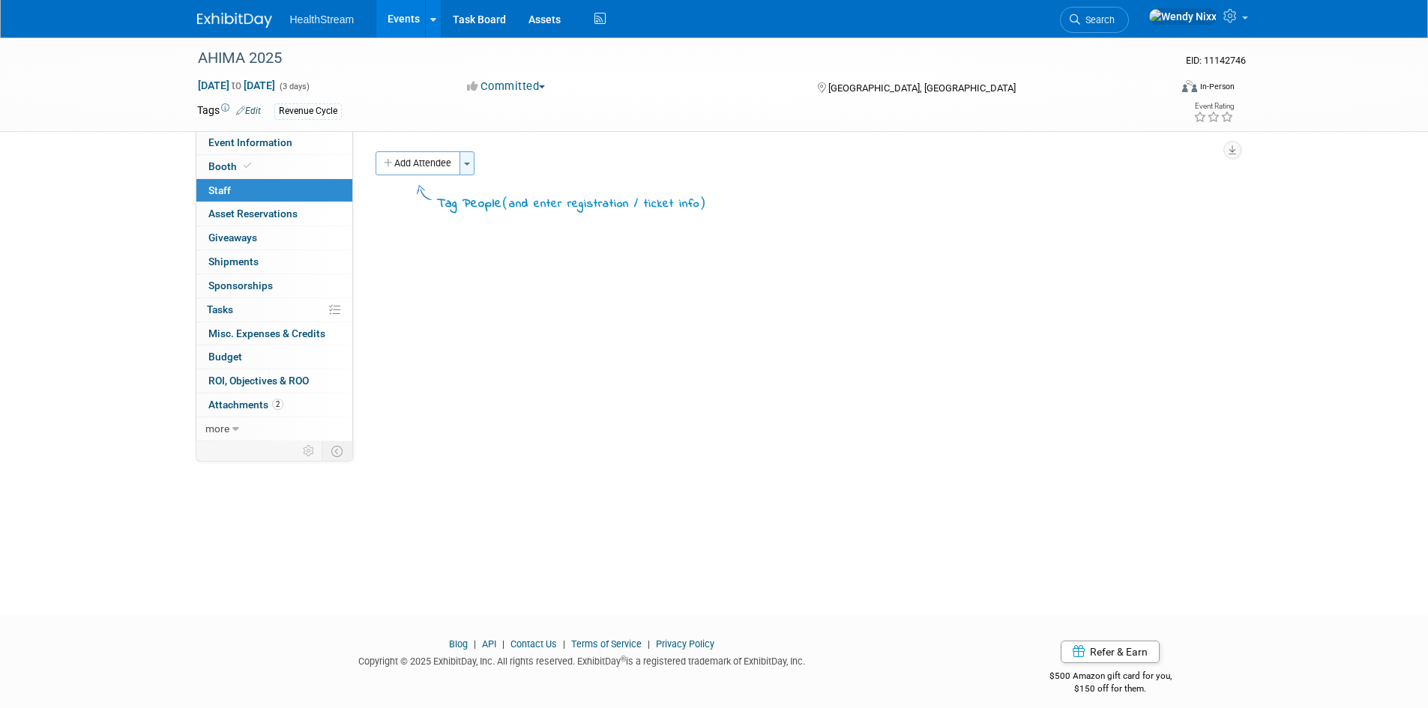
click at [465, 168] on button "Toggle Dropdown" at bounding box center [467, 163] width 15 height 24
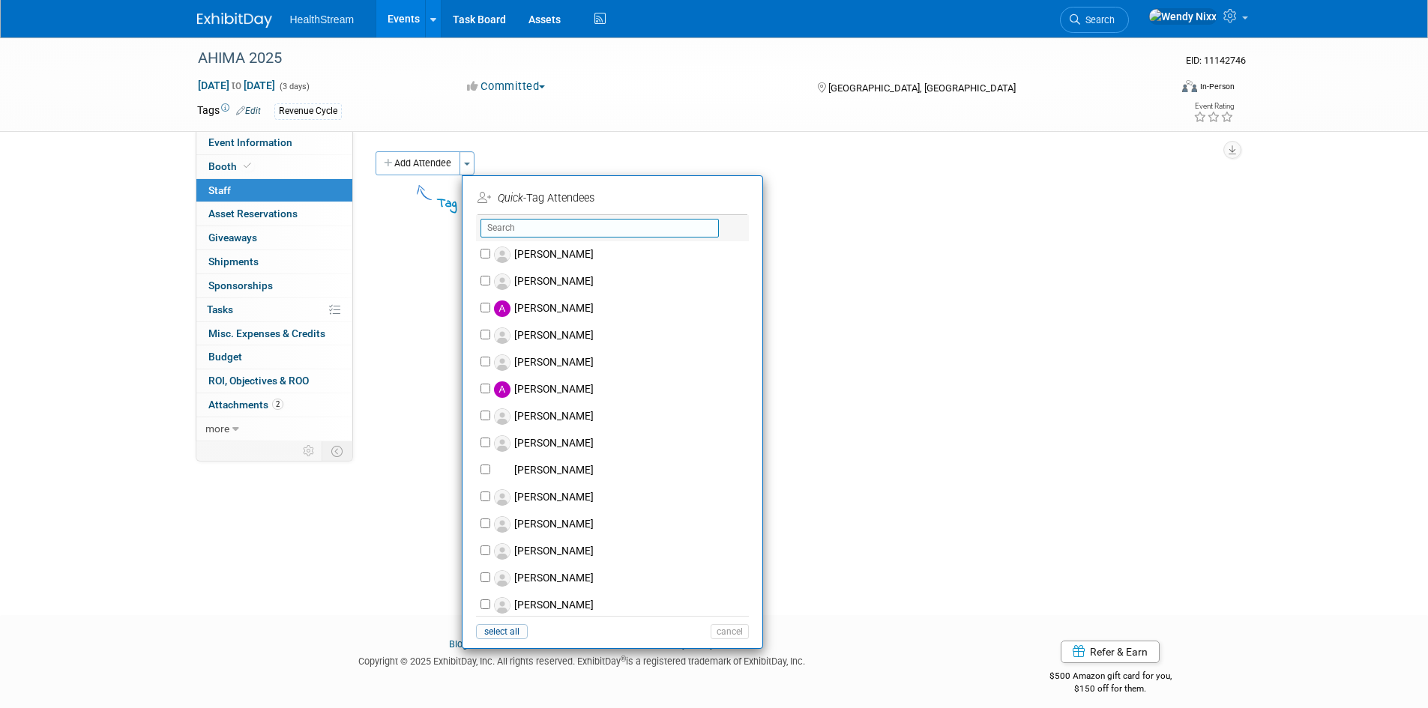
click at [514, 232] on input "text" at bounding box center [600, 228] width 238 height 19
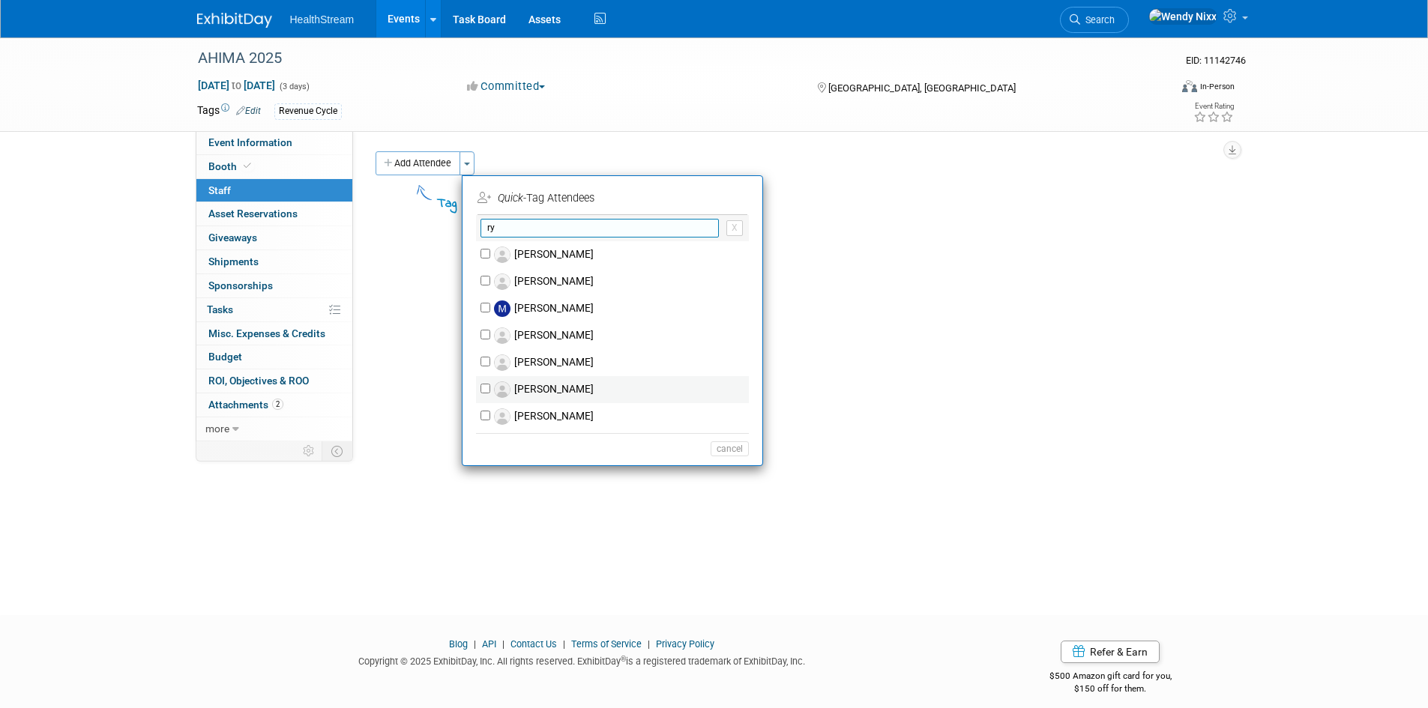
type input "ry"
click at [527, 385] on label "Ryan Quesnel" at bounding box center [622, 389] width 264 height 27
click at [490, 385] on input "Ryan Quesnel" at bounding box center [486, 389] width 10 height 10
checkbox input "true"
click at [525, 231] on input "ry" at bounding box center [600, 228] width 238 height 19
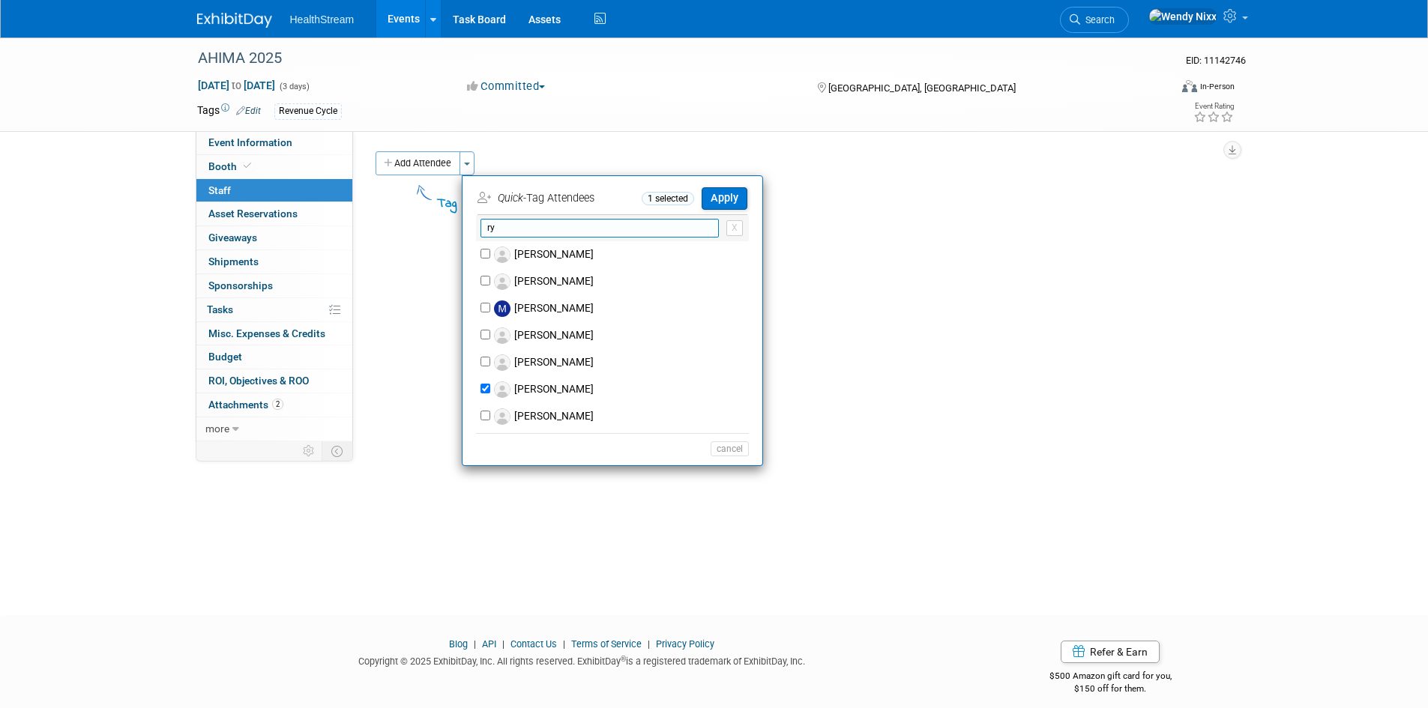
type input "r"
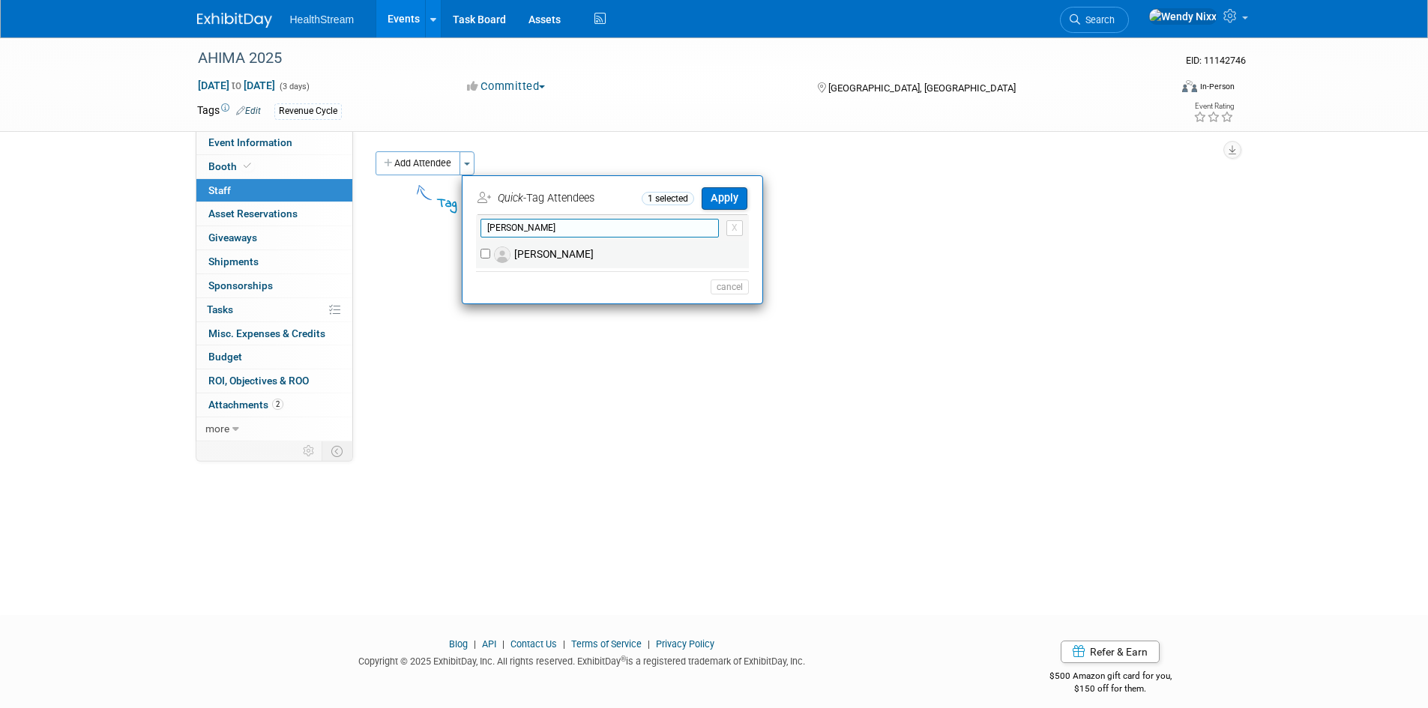
type input "sam"
click at [488, 253] on input "Sam Kelly" at bounding box center [486, 254] width 10 height 10
checkbox input "true"
click at [557, 230] on input "sam" at bounding box center [600, 228] width 238 height 19
type input "s"
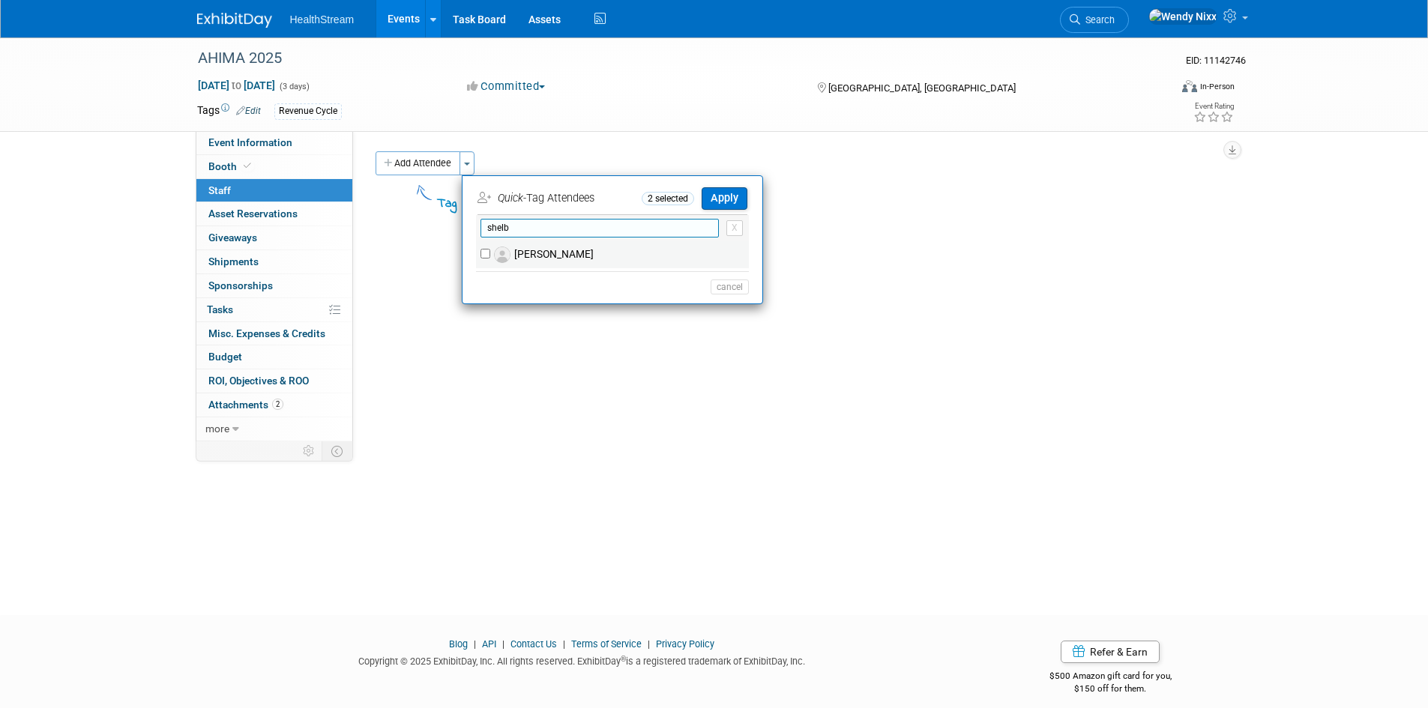
type input "shelb"
click at [539, 259] on label "Shelby Stafford" at bounding box center [622, 254] width 264 height 27
click at [490, 259] on input "Shelby Stafford" at bounding box center [486, 254] width 10 height 10
checkbox input "true"
click at [569, 225] on input "shelb" at bounding box center [600, 228] width 238 height 19
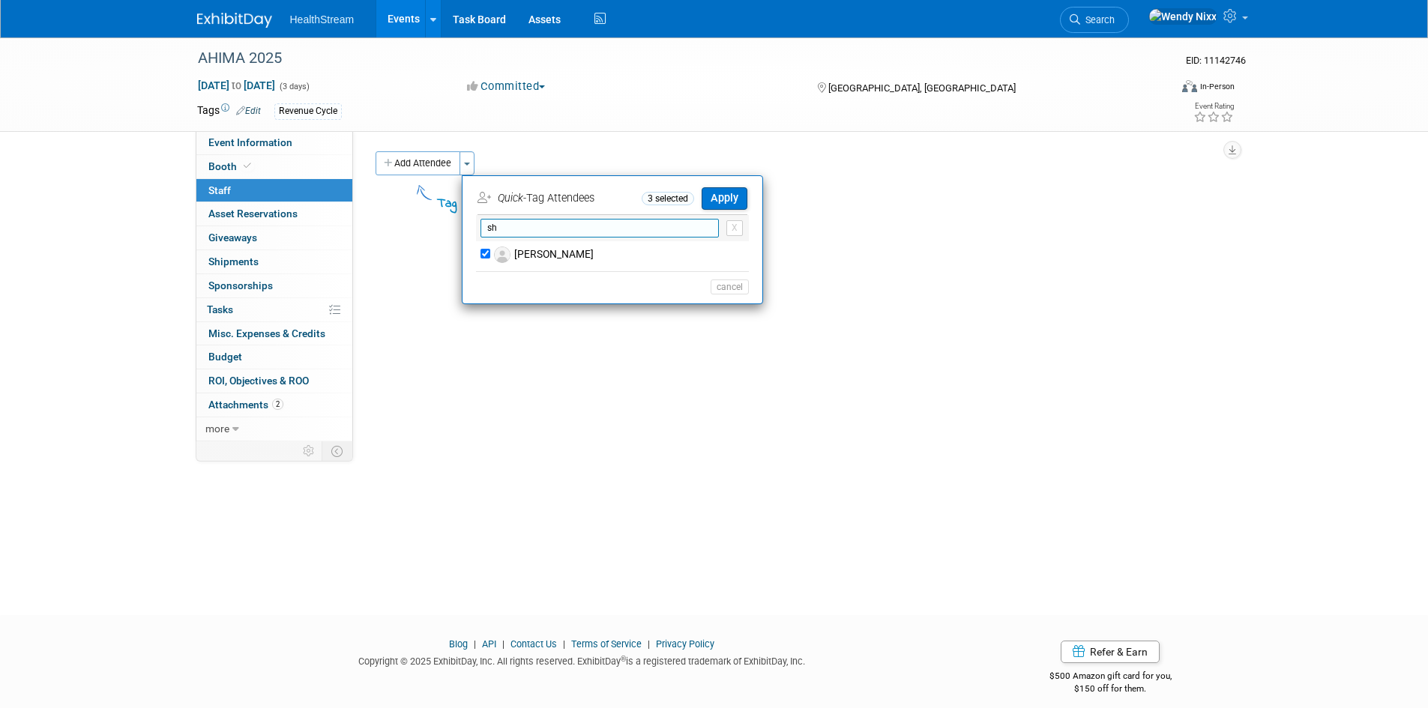
type input "s"
type input "mad"
click at [527, 255] on label "Mada Wittekind" at bounding box center [622, 254] width 264 height 27
click at [490, 255] on input "Mada Wittekind" at bounding box center [486, 254] width 10 height 10
checkbox input "true"
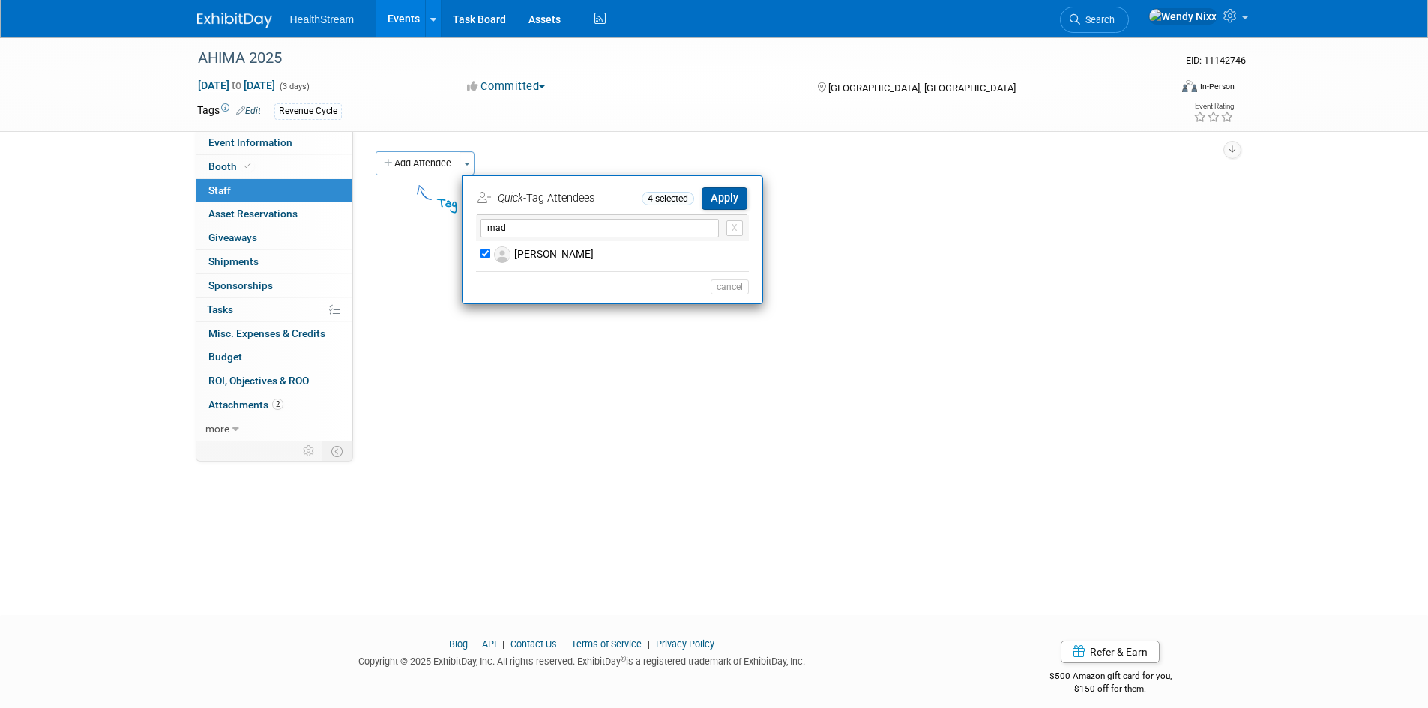
click at [735, 199] on button "Apply" at bounding box center [725, 198] width 46 height 22
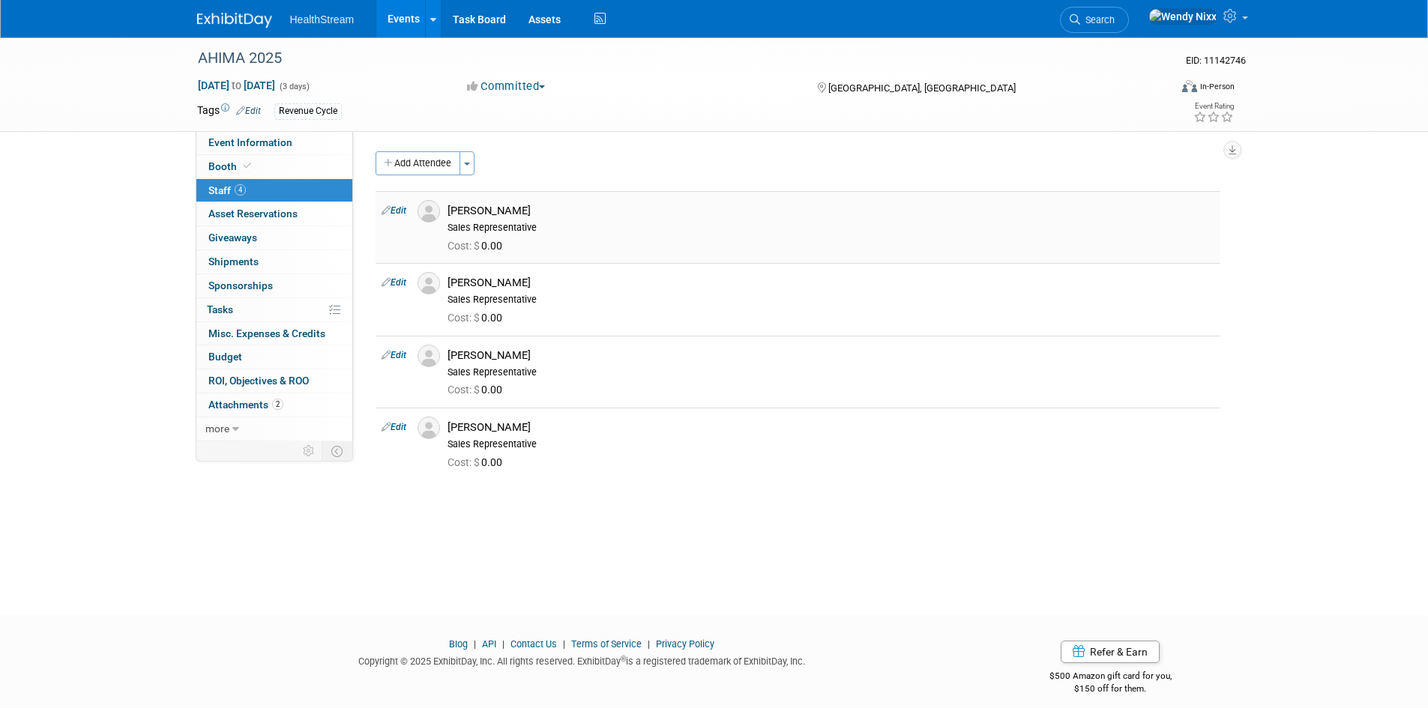
click at [398, 211] on link "Edit" at bounding box center [394, 210] width 25 height 10
select select "6cea3516-08a2-4a26-90ff-4d298135132c"
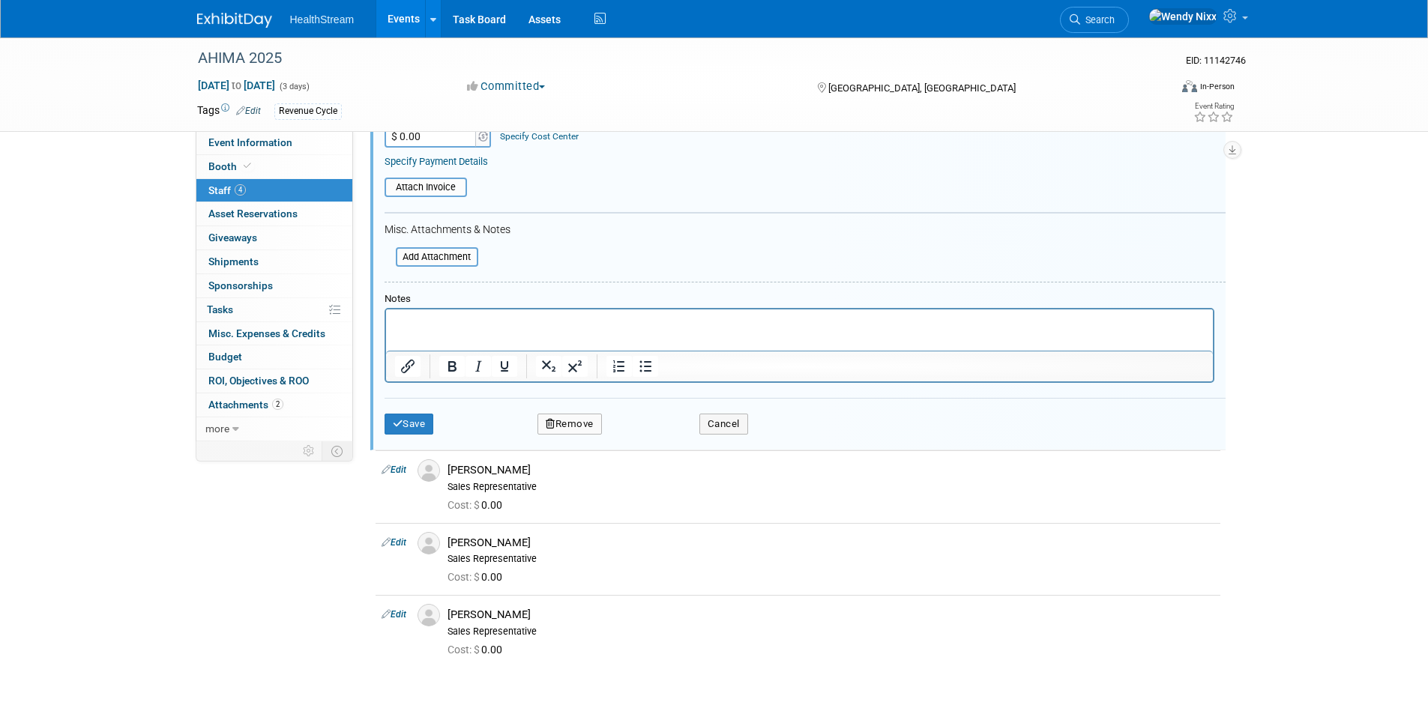
scroll to position [321, 0]
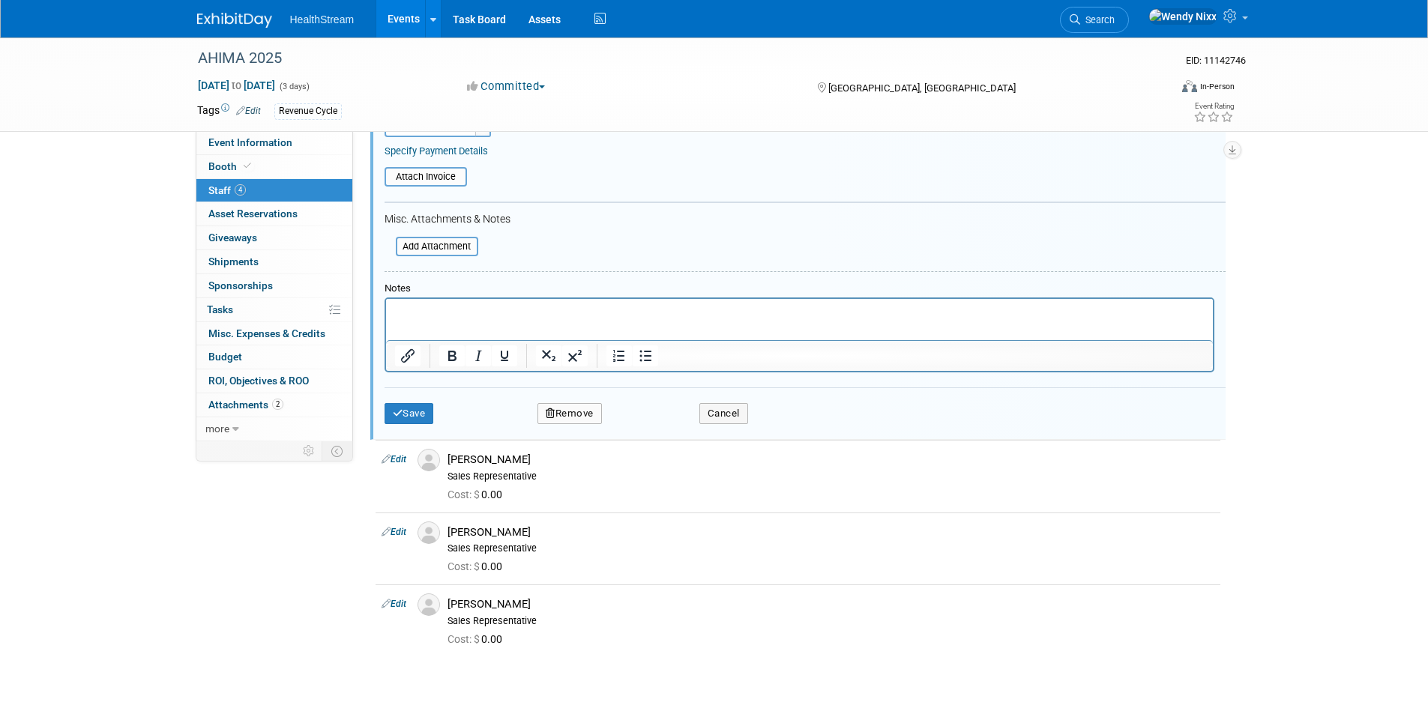
click at [457, 313] on p "Rich Text Area. Press ALT-0 for help." at bounding box center [799, 312] width 810 height 15
click at [412, 417] on button "Save" at bounding box center [409, 413] width 49 height 21
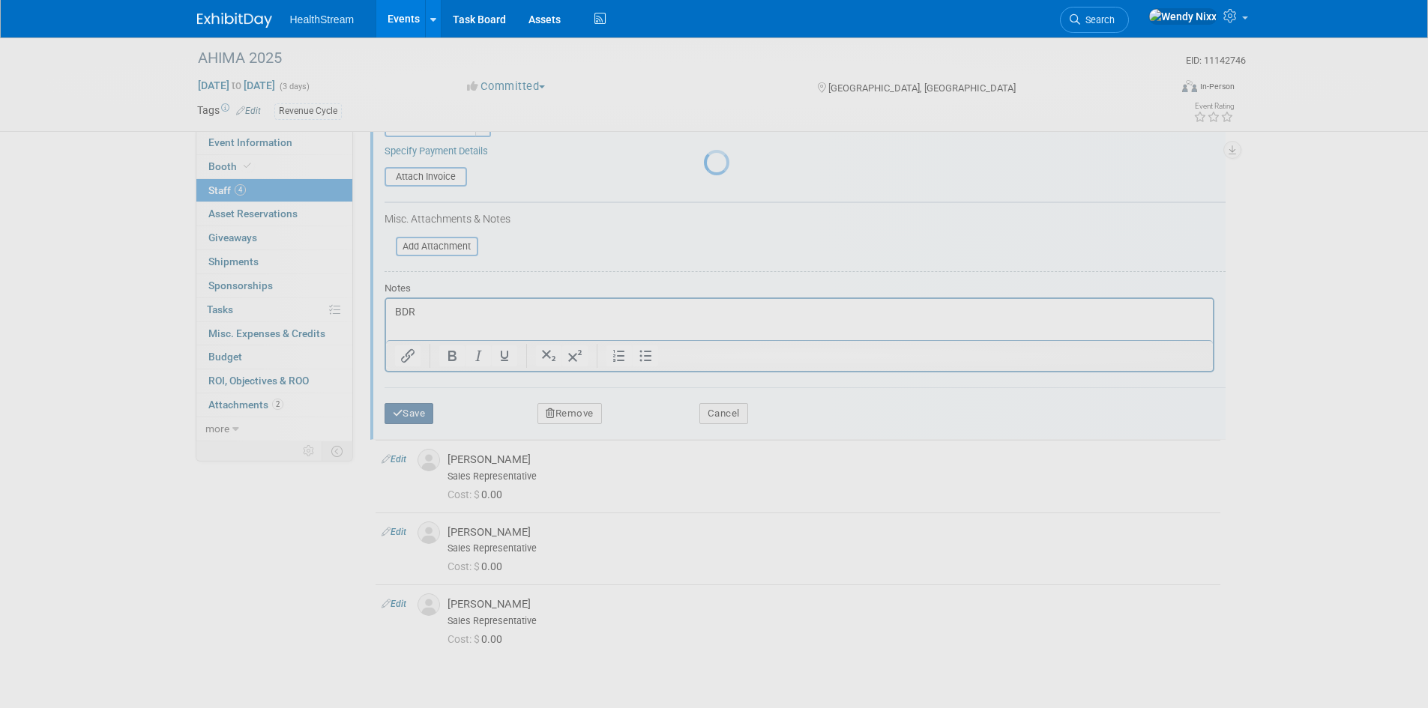
scroll to position [12, 0]
